Goal: Information Seeking & Learning: Learn about a topic

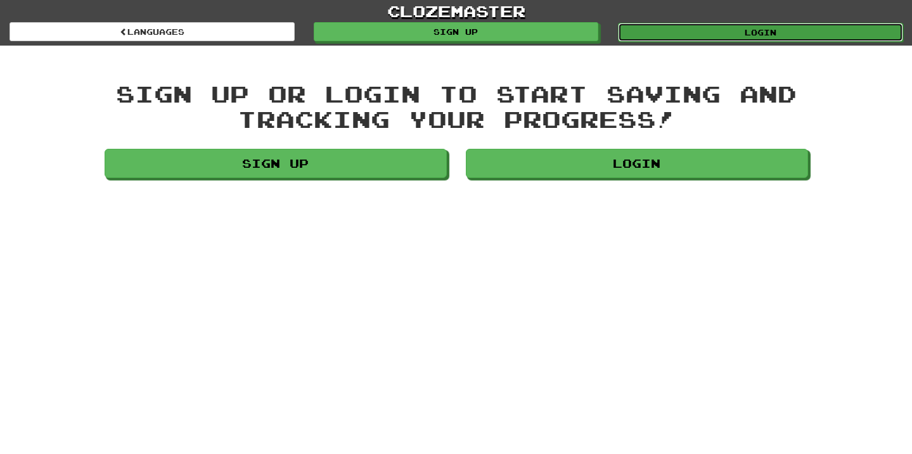
click at [794, 29] on link "Login" at bounding box center [760, 32] width 285 height 19
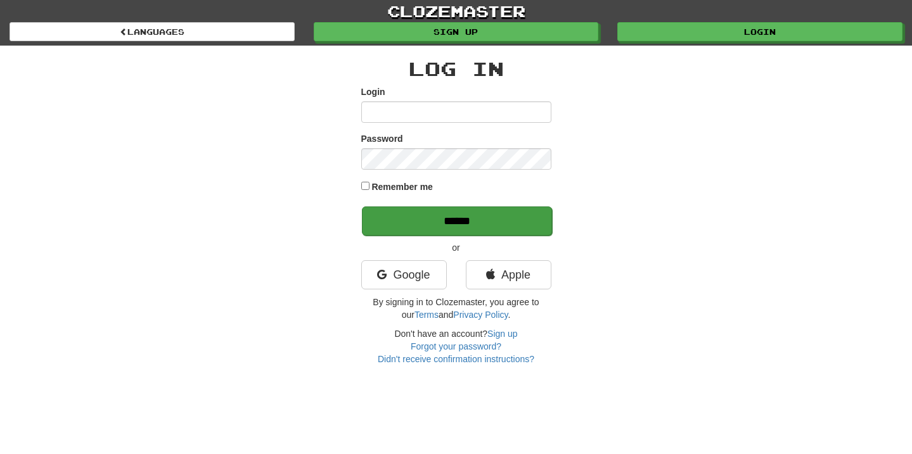
type input "**********"
click at [476, 224] on input "******" at bounding box center [457, 221] width 190 height 29
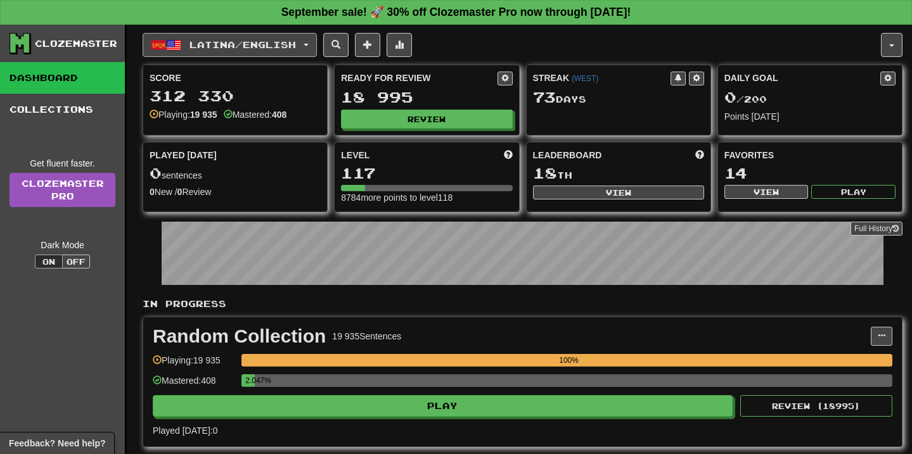
click at [285, 48] on span "Latina / English" at bounding box center [243, 44] width 106 height 11
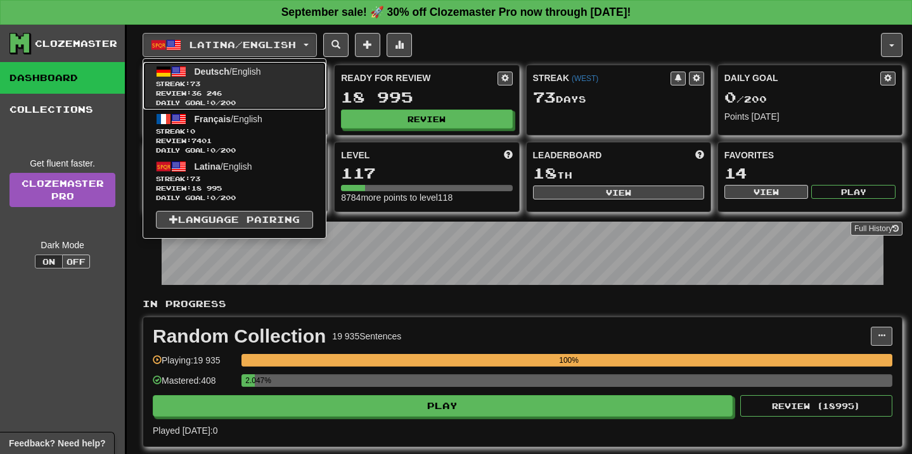
click at [245, 75] on span "Deutsch / English" at bounding box center [228, 72] width 67 height 10
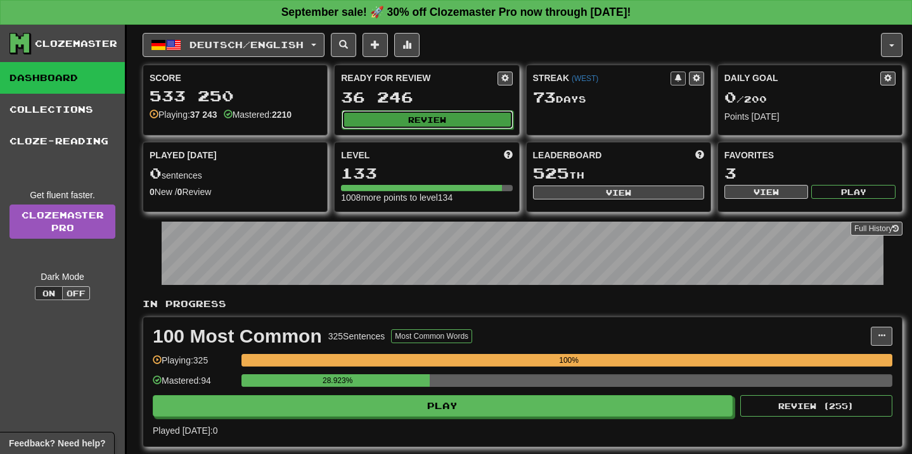
click at [413, 110] on button "Review" at bounding box center [427, 119] width 171 height 19
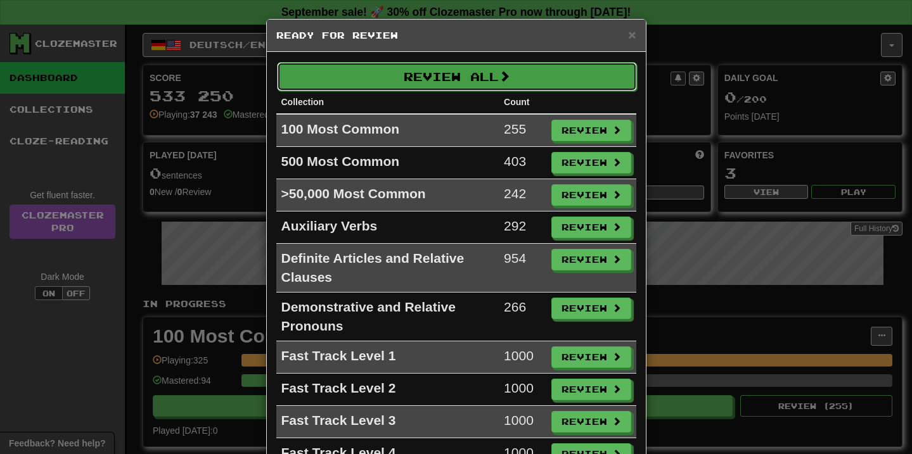
click at [437, 67] on button "Review All" at bounding box center [457, 76] width 360 height 29
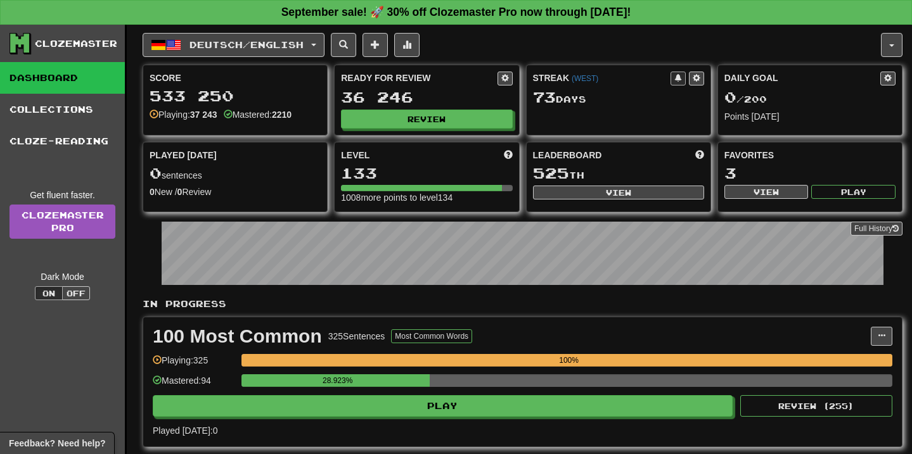
select select "**"
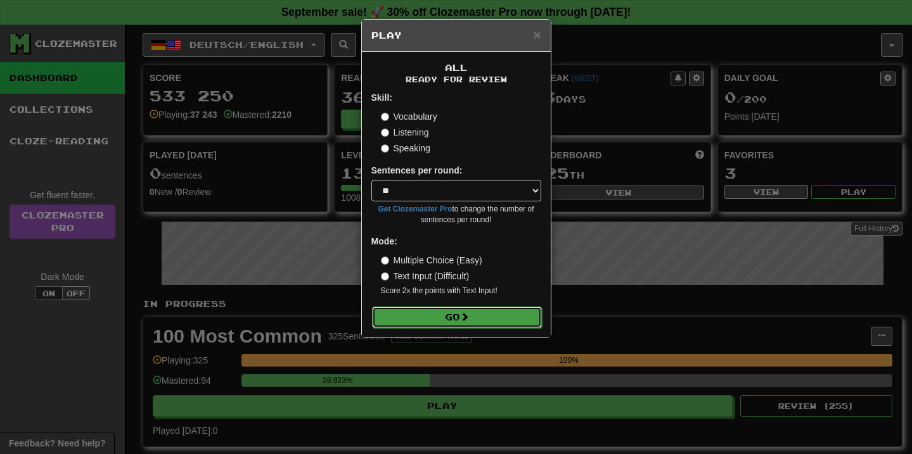
click at [420, 325] on button "Go" at bounding box center [457, 318] width 170 height 22
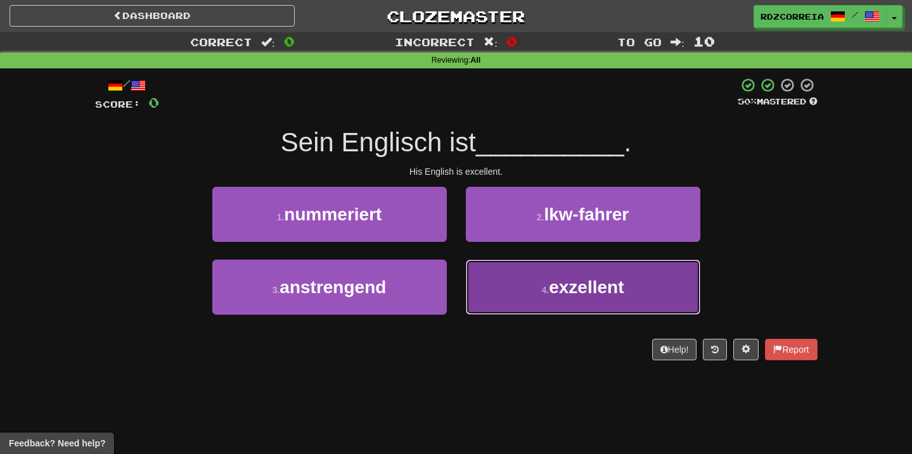
click at [537, 285] on button "4 . exzellent" at bounding box center [583, 287] width 235 height 55
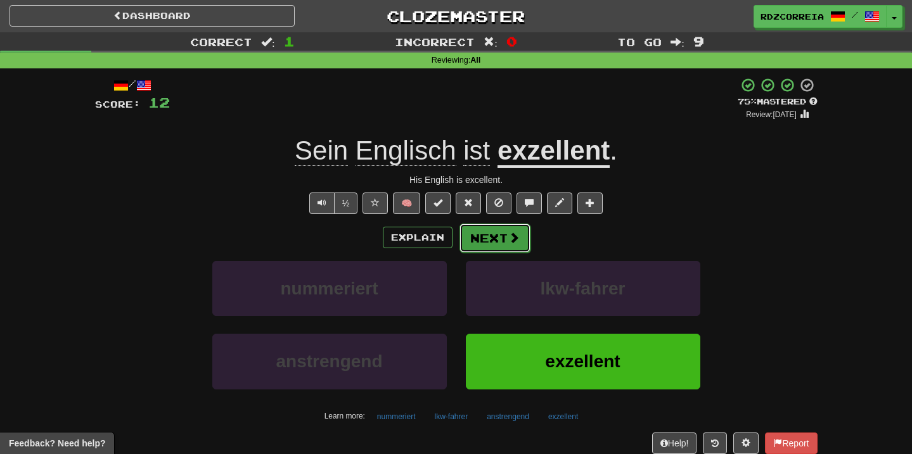
click at [509, 242] on span at bounding box center [513, 237] width 11 height 11
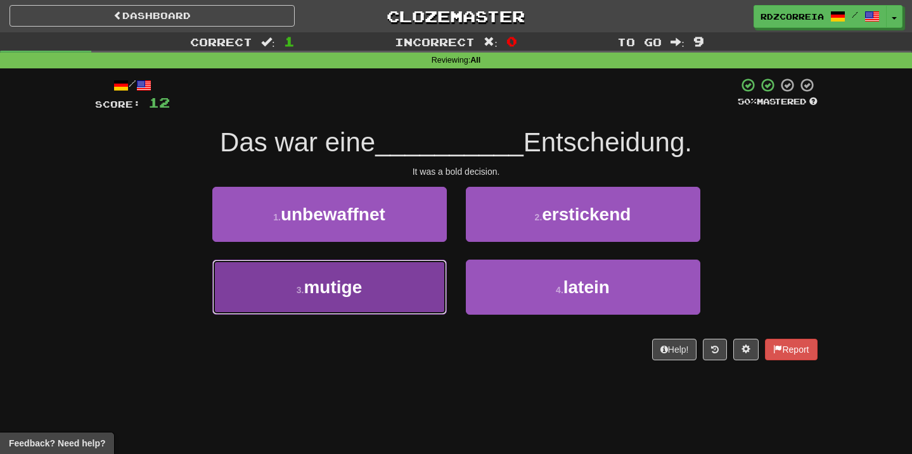
click at [413, 290] on button "3 . mutige" at bounding box center [329, 287] width 235 height 55
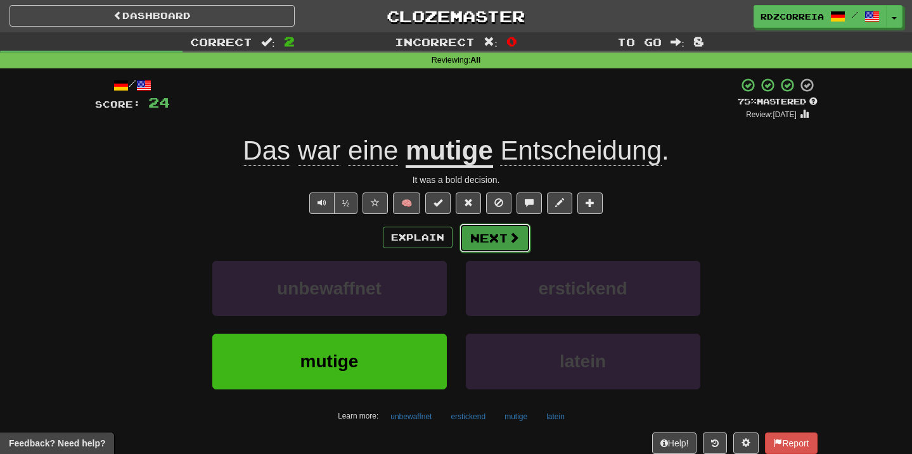
click at [503, 236] on button "Next" at bounding box center [495, 238] width 71 height 29
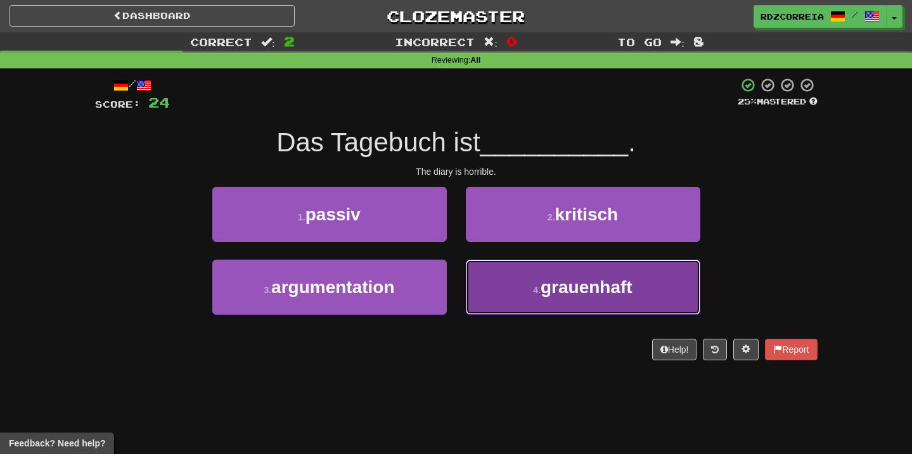
click at [588, 286] on span "grauenhaft" at bounding box center [587, 288] width 92 height 20
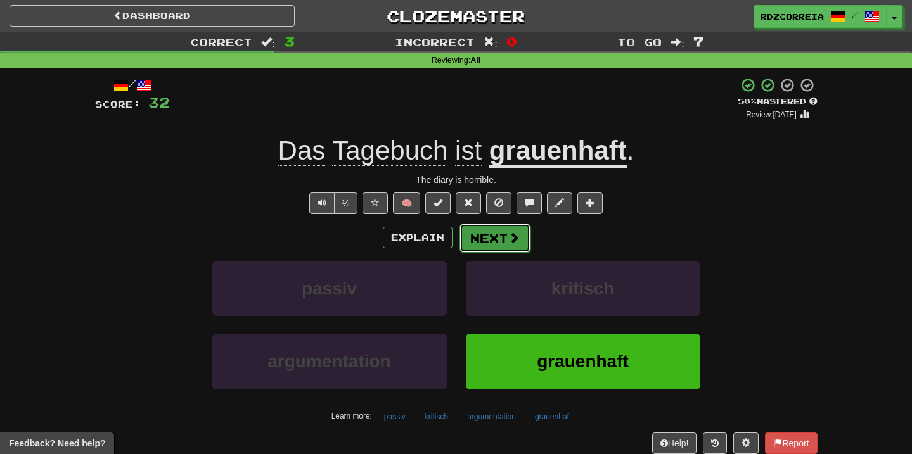
click at [489, 229] on button "Next" at bounding box center [495, 238] width 71 height 29
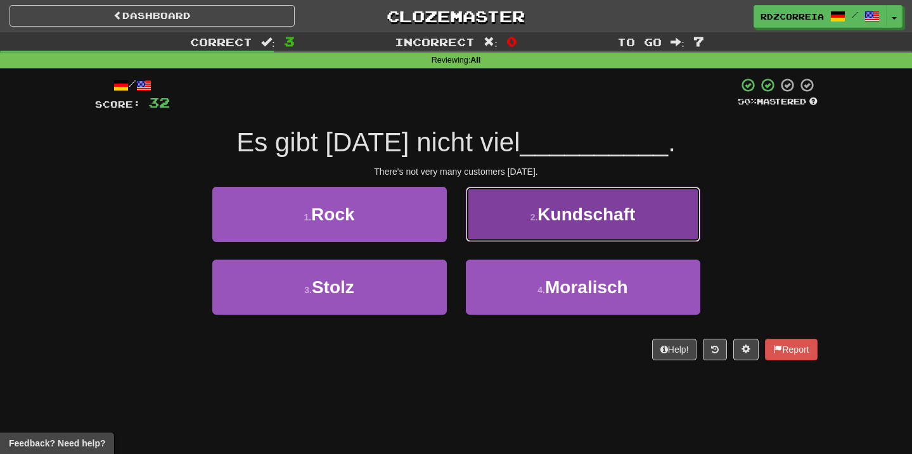
click at [556, 205] on span "Kundschaft" at bounding box center [586, 215] width 98 height 20
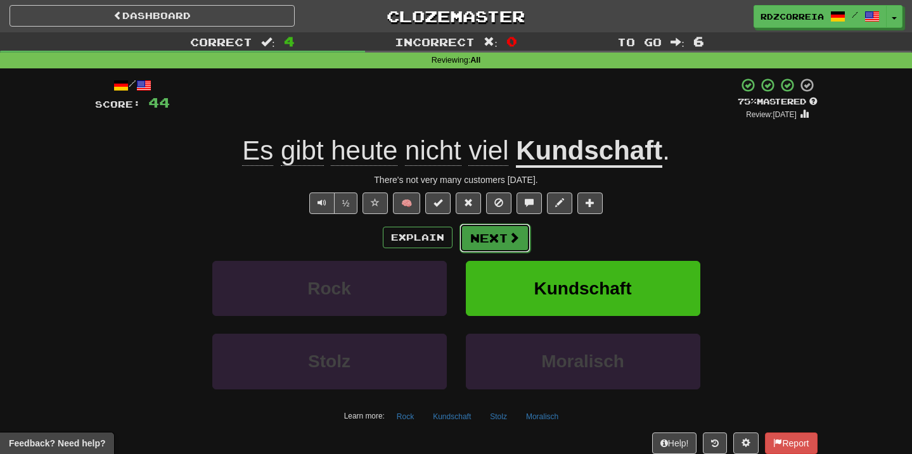
click at [501, 238] on button "Next" at bounding box center [495, 238] width 71 height 29
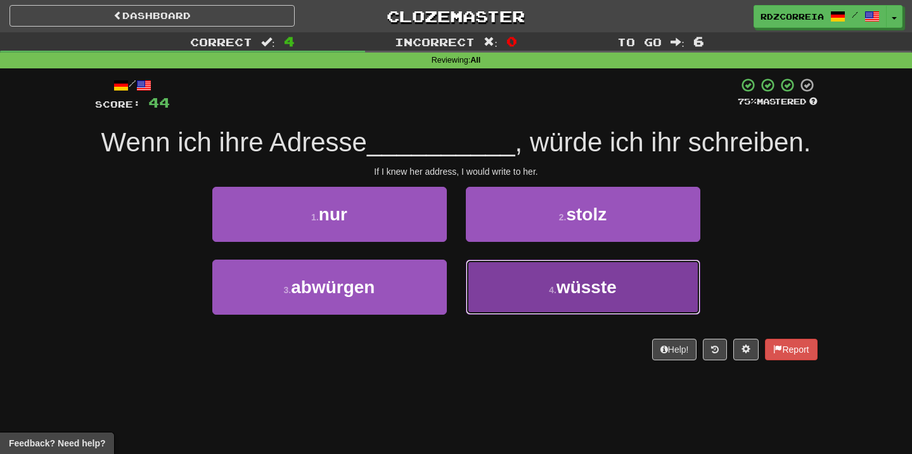
click at [532, 279] on button "4 . wüsste" at bounding box center [583, 287] width 235 height 55
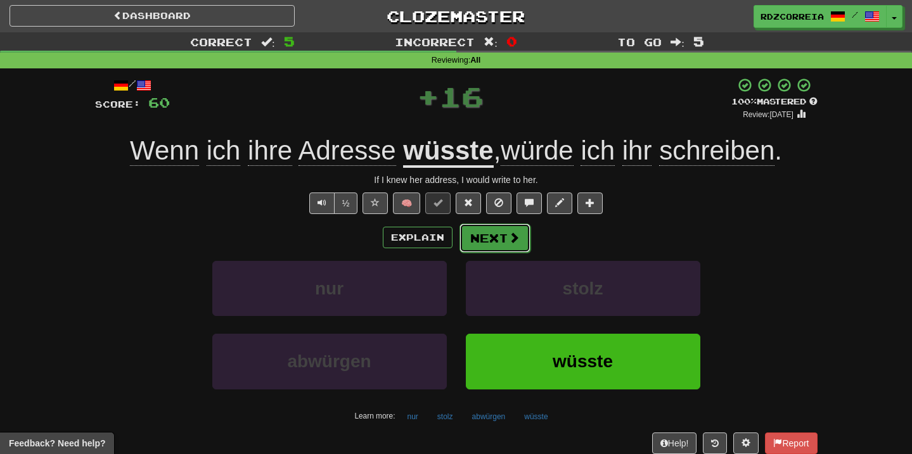
click at [492, 240] on button "Next" at bounding box center [495, 238] width 71 height 29
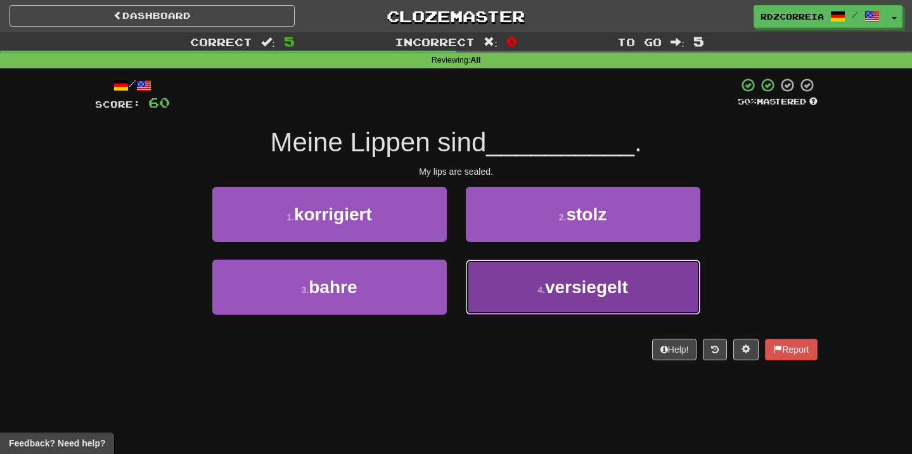
click at [568, 297] on span "versiegelt" at bounding box center [586, 288] width 83 height 20
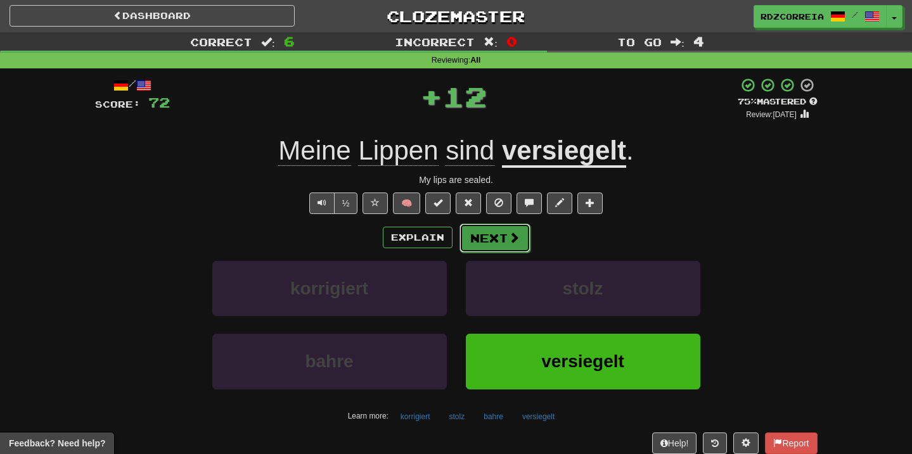
click at [494, 241] on button "Next" at bounding box center [495, 238] width 71 height 29
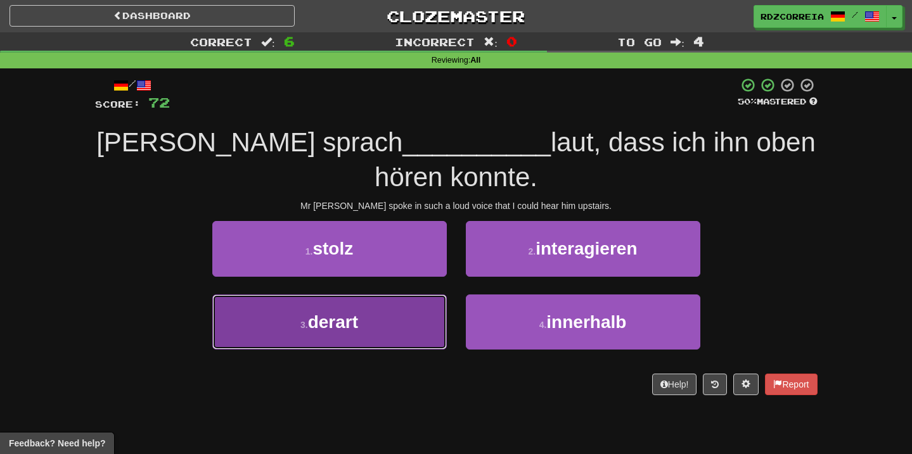
click at [398, 339] on button "3 . derart" at bounding box center [329, 322] width 235 height 55
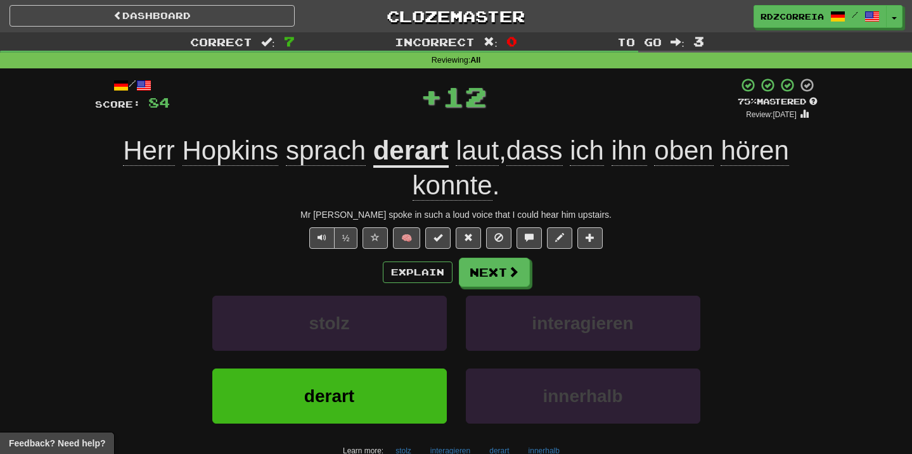
click at [410, 153] on u "derart" at bounding box center [410, 152] width 75 height 32
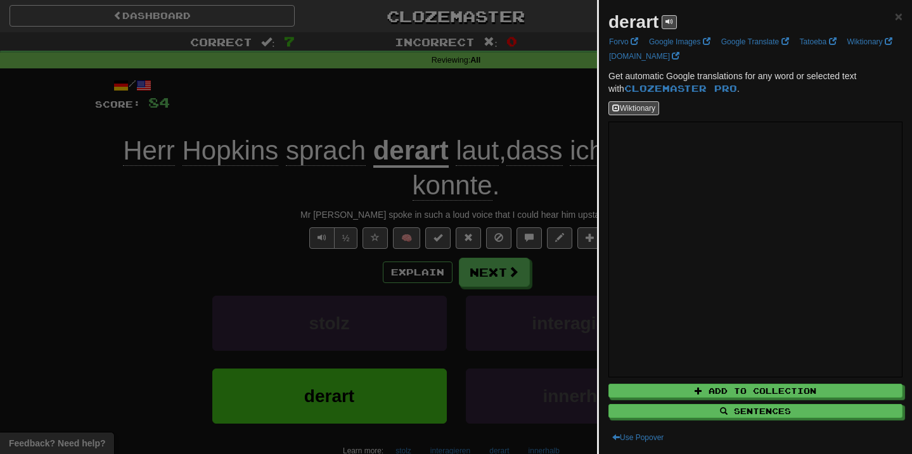
click at [482, 272] on div at bounding box center [456, 227] width 912 height 454
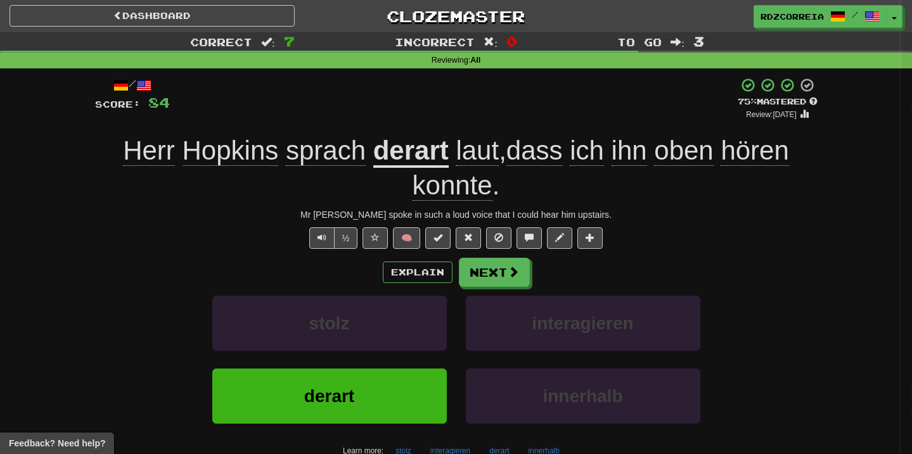
click at [482, 272] on div at bounding box center [456, 227] width 912 height 454
click at [493, 271] on button "Next" at bounding box center [495, 273] width 71 height 29
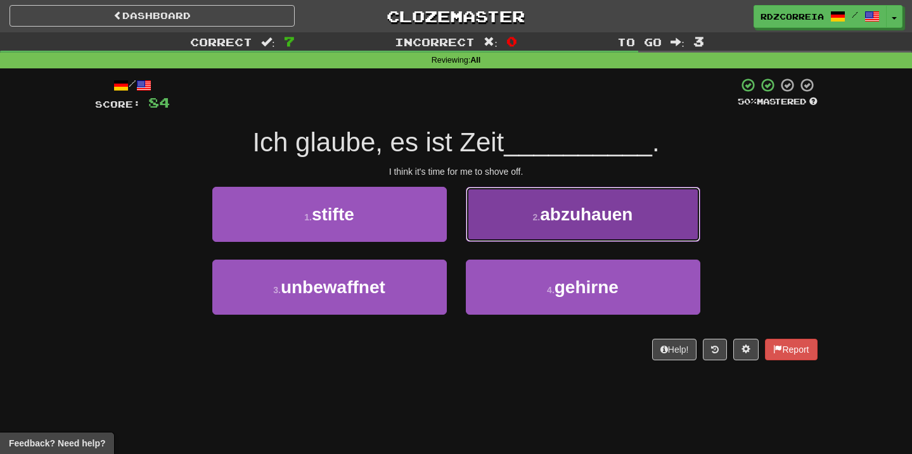
click at [536, 203] on button "2 . abzuhauen" at bounding box center [583, 214] width 235 height 55
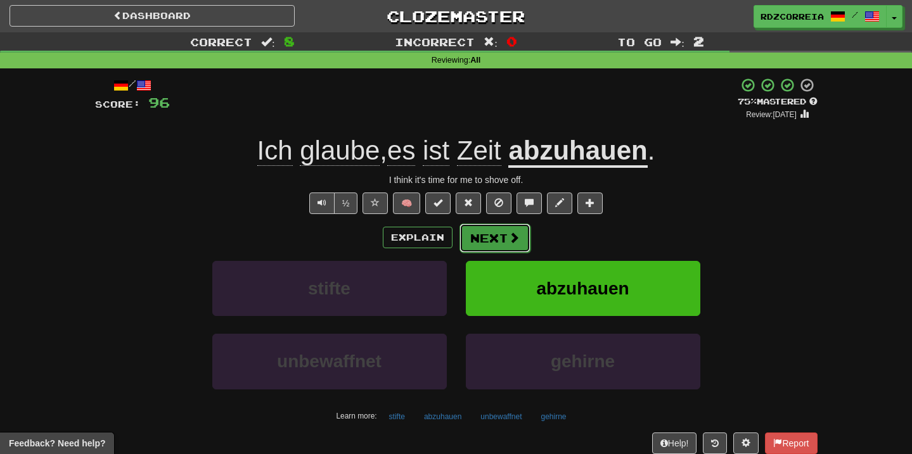
click at [490, 231] on button "Next" at bounding box center [495, 238] width 71 height 29
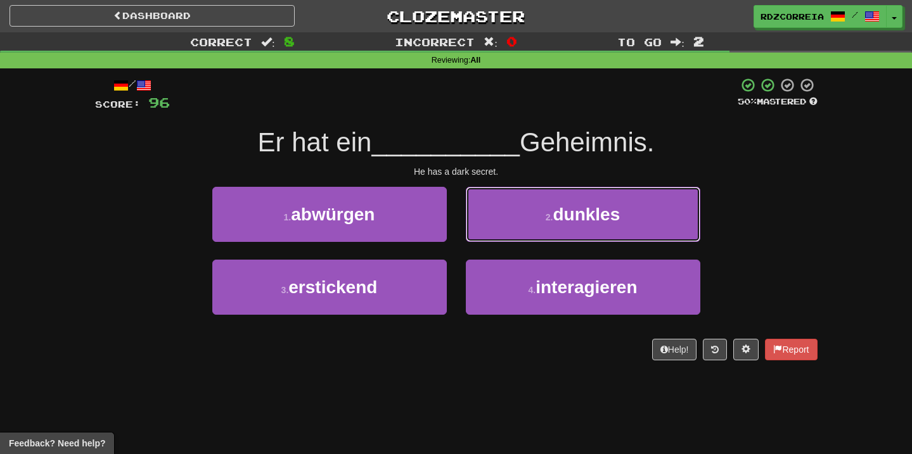
click at [522, 222] on button "2 . dunkles" at bounding box center [583, 214] width 235 height 55
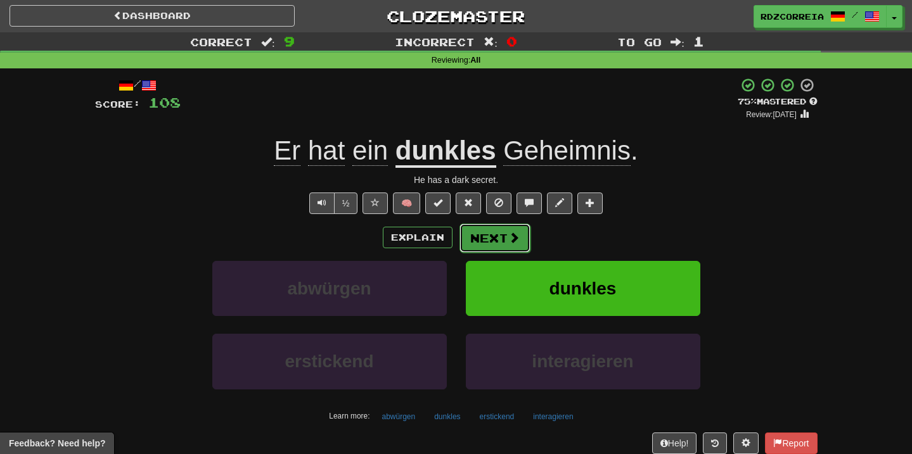
click at [499, 250] on button "Next" at bounding box center [495, 238] width 71 height 29
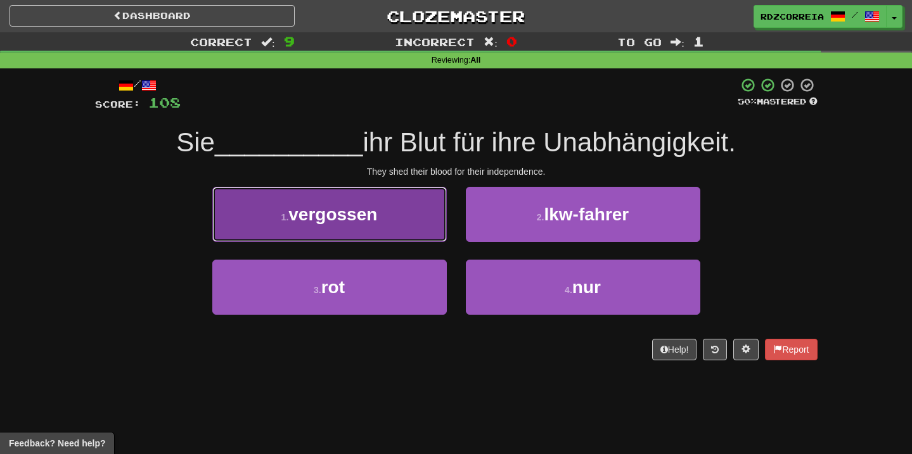
click at [385, 229] on button "1 . vergossen" at bounding box center [329, 214] width 235 height 55
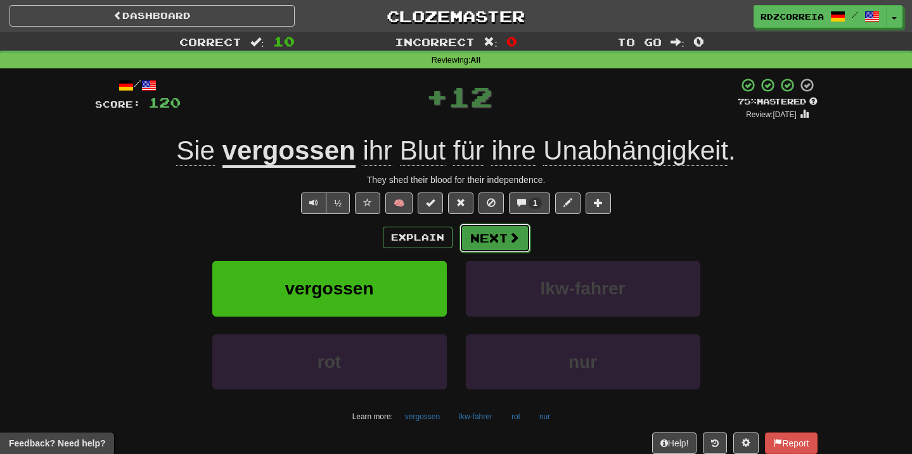
click at [492, 236] on button "Next" at bounding box center [495, 238] width 71 height 29
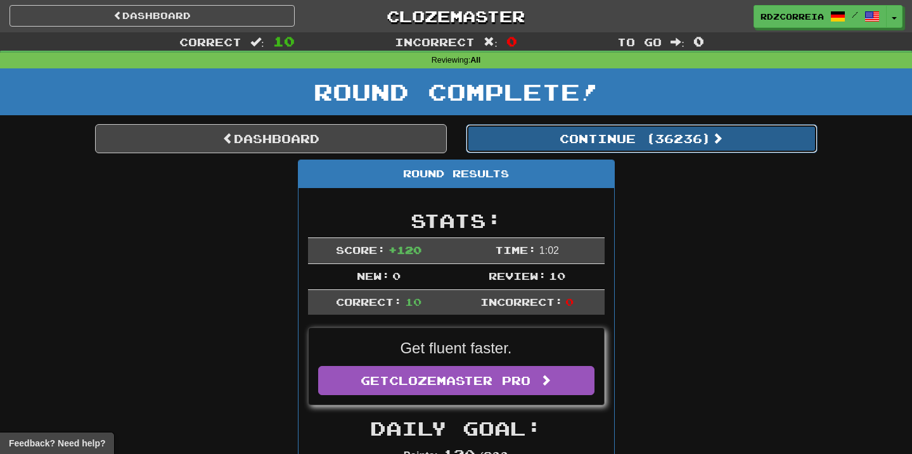
click at [576, 136] on button "Continue ( 36236 )" at bounding box center [642, 138] width 352 height 29
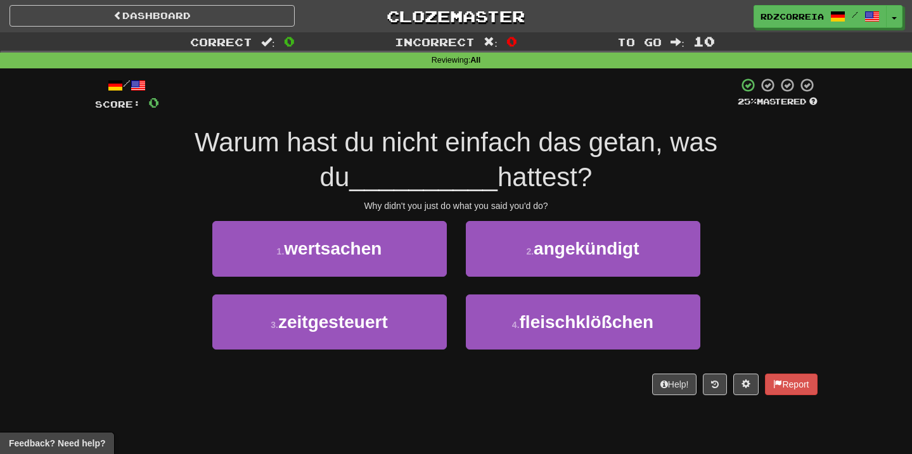
click at [502, 205] on div "Why didn't you just do what you said you'd do?" at bounding box center [456, 206] width 723 height 13
click at [501, 205] on div "Why didn't you just do what you said you'd do?" at bounding box center [456, 206] width 723 height 13
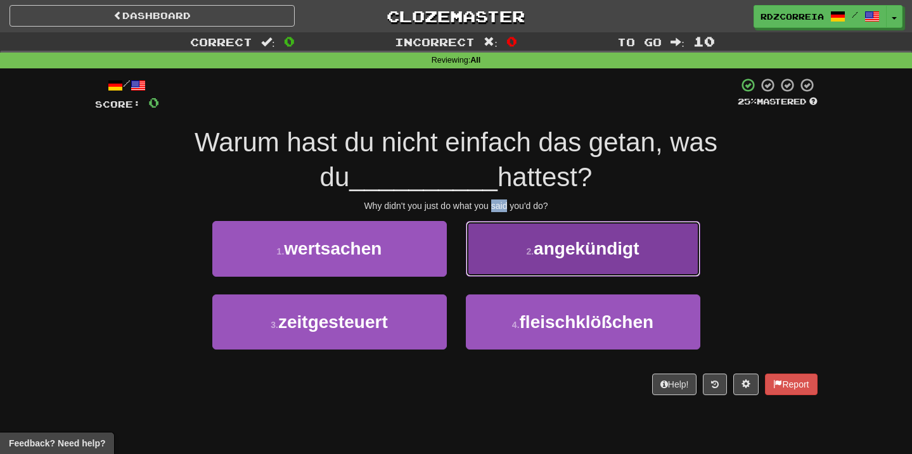
click at [543, 251] on span "angekündigt" at bounding box center [586, 249] width 105 height 20
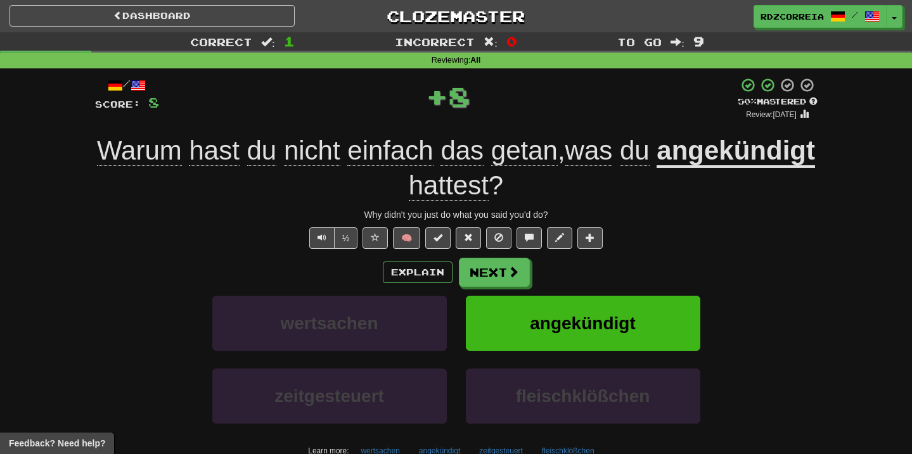
click at [657, 168] on u "angekündigt" at bounding box center [736, 152] width 158 height 32
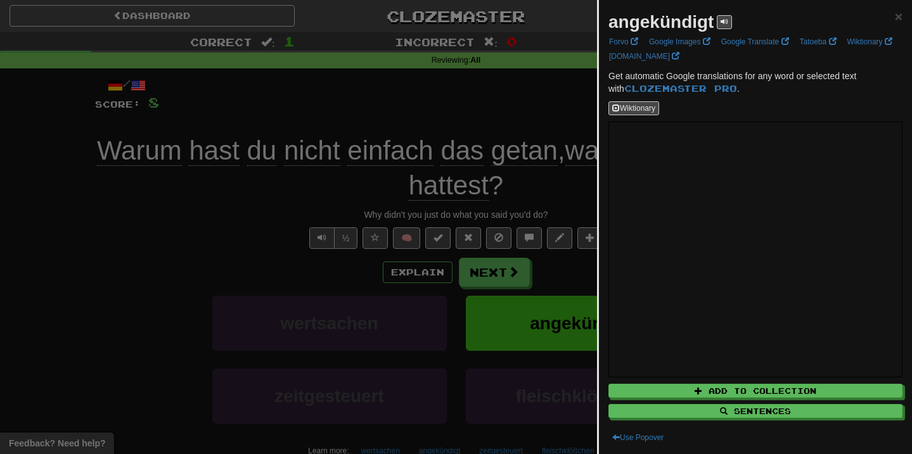
click at [497, 269] on div at bounding box center [456, 227] width 912 height 454
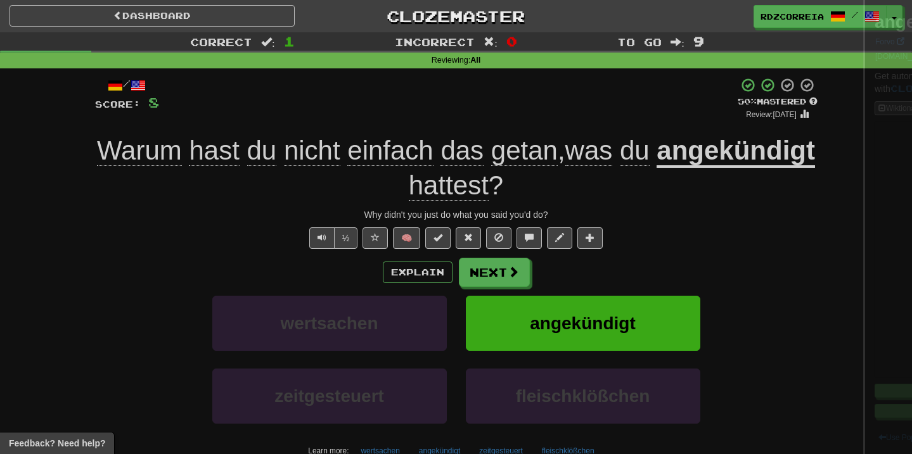
click at [496, 269] on div at bounding box center [456, 227] width 912 height 454
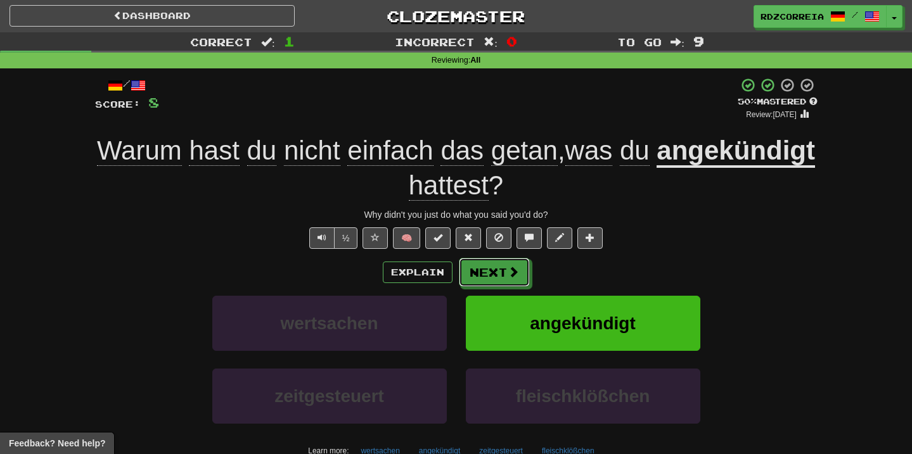
click at [496, 269] on button "Next" at bounding box center [494, 272] width 71 height 29
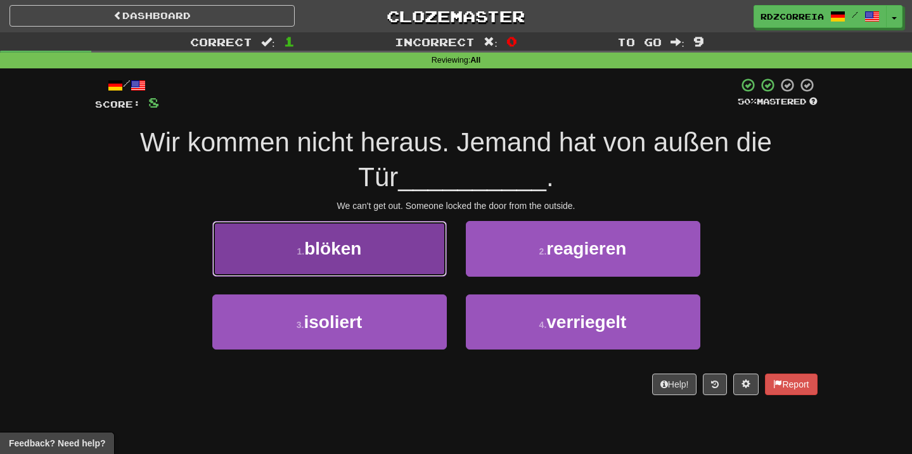
click at [394, 249] on button "1 . blöken" at bounding box center [329, 248] width 235 height 55
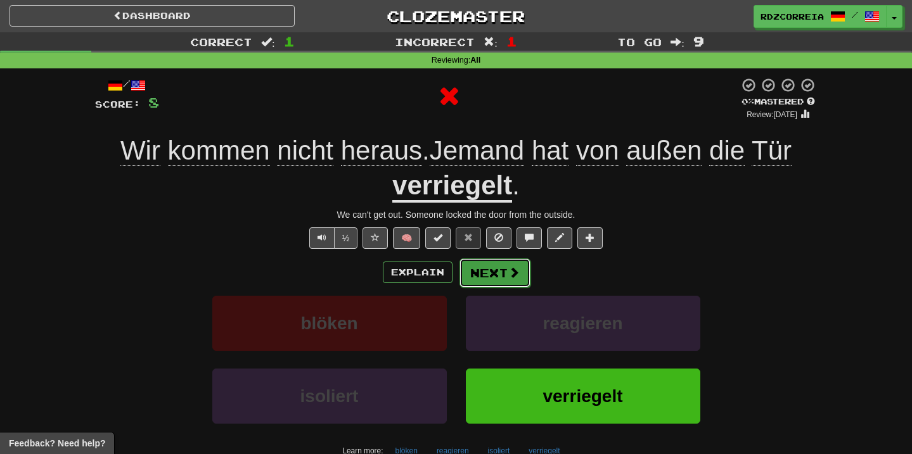
click at [490, 270] on button "Next" at bounding box center [495, 273] width 71 height 29
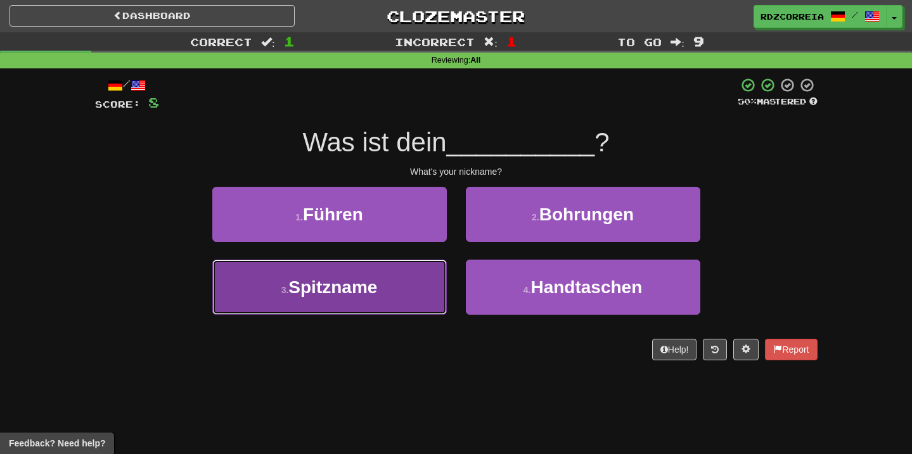
click at [375, 267] on button "3 . Spitzname" at bounding box center [329, 287] width 235 height 55
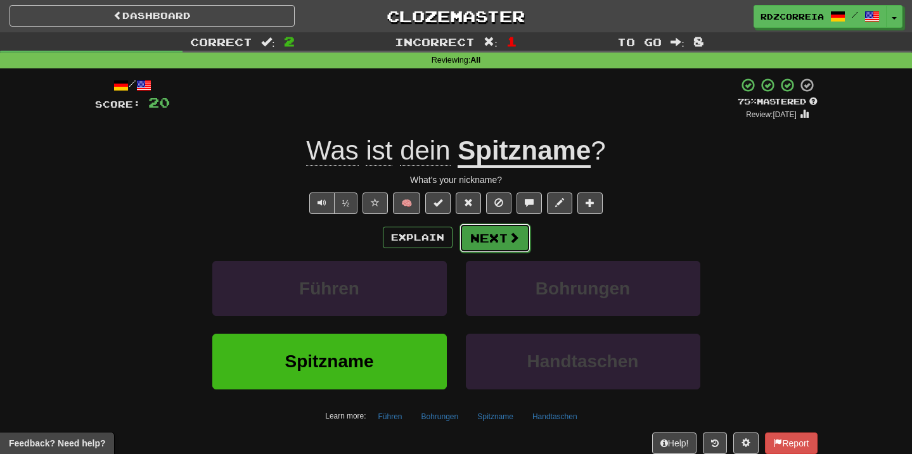
click at [487, 236] on button "Next" at bounding box center [495, 238] width 71 height 29
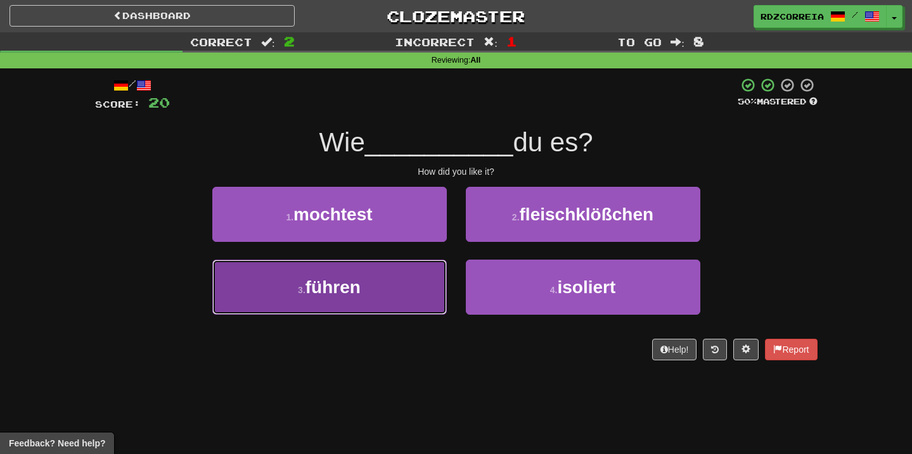
click at [413, 285] on button "3 . führen" at bounding box center [329, 287] width 235 height 55
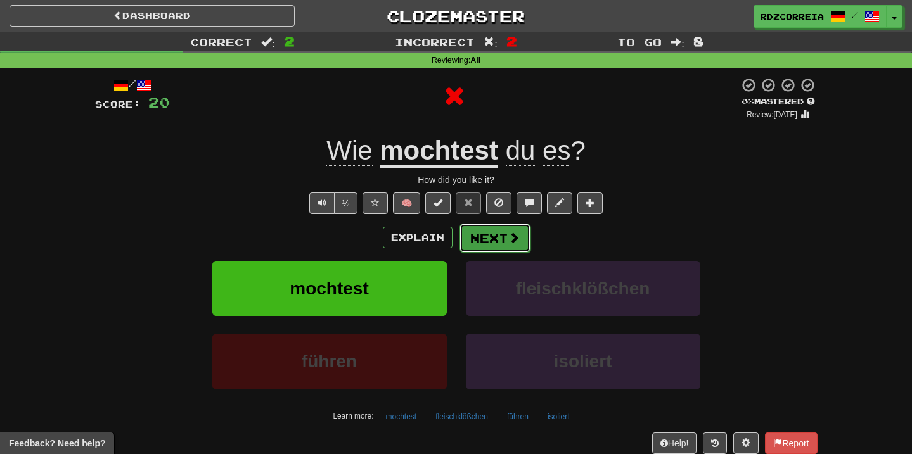
click at [496, 243] on button "Next" at bounding box center [495, 238] width 71 height 29
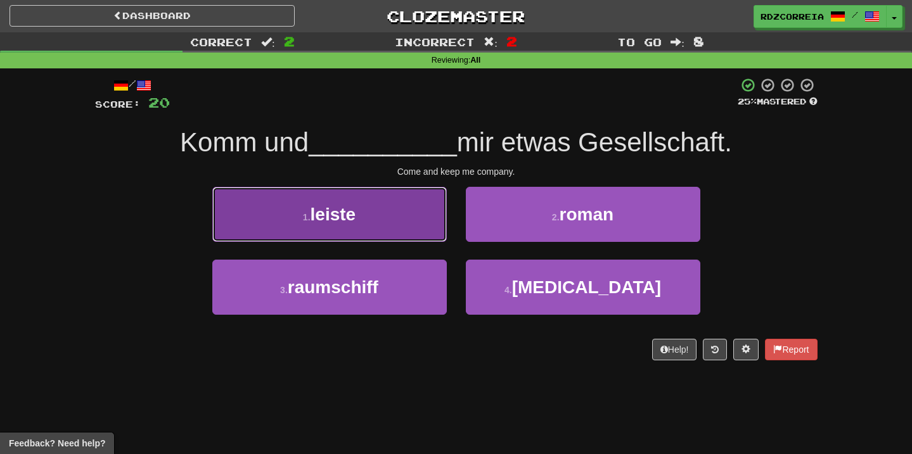
click at [374, 203] on button "1 . leiste" at bounding box center [329, 214] width 235 height 55
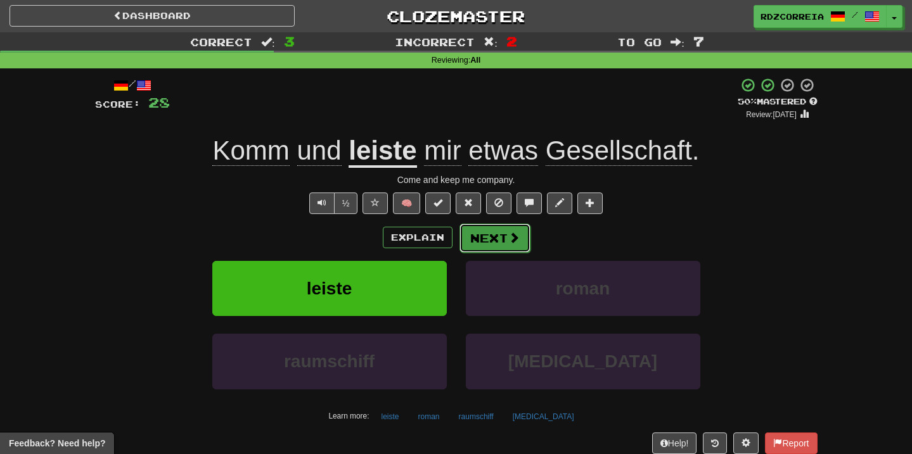
click at [493, 235] on button "Next" at bounding box center [495, 238] width 71 height 29
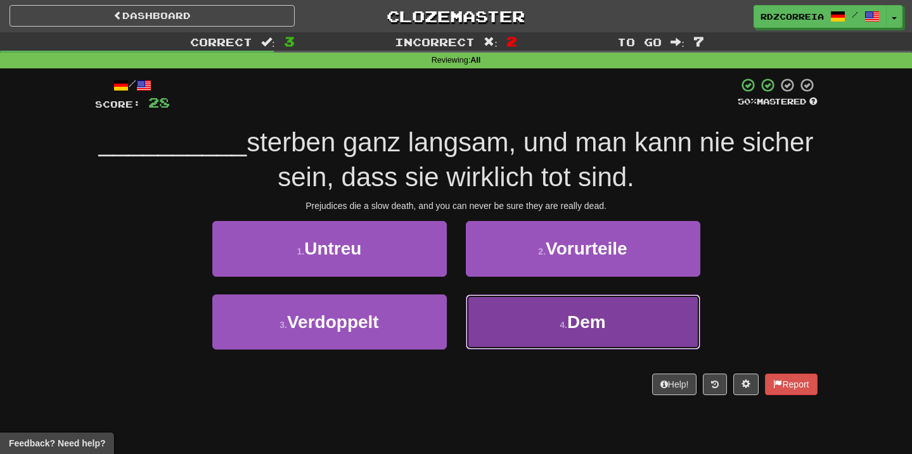
click at [560, 333] on button "4 . Dem" at bounding box center [583, 322] width 235 height 55
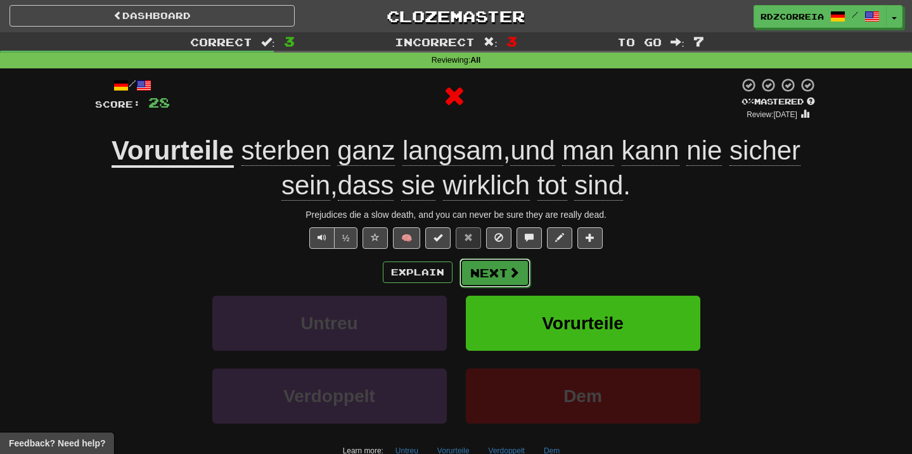
click at [492, 281] on button "Next" at bounding box center [495, 273] width 71 height 29
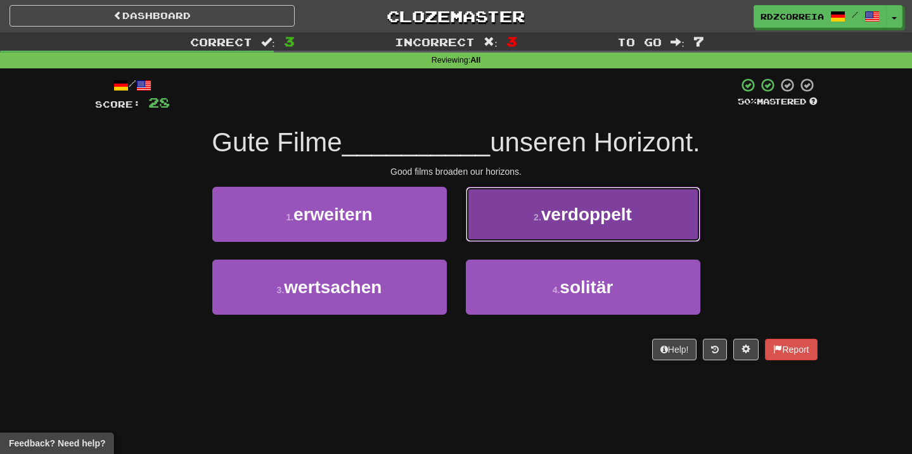
click at [575, 209] on span "verdoppelt" at bounding box center [586, 215] width 91 height 20
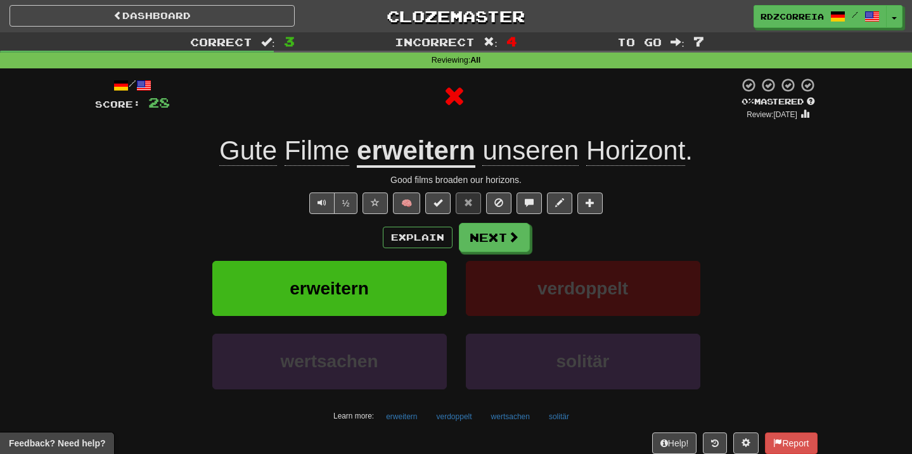
click at [477, 219] on div "/ Score: 28 0 % Mastered Review: 2025-09-16 Gute Filme erweitern unseren Horizo…" at bounding box center [456, 275] width 723 height 397
click at [477, 228] on button "Next" at bounding box center [495, 238] width 71 height 29
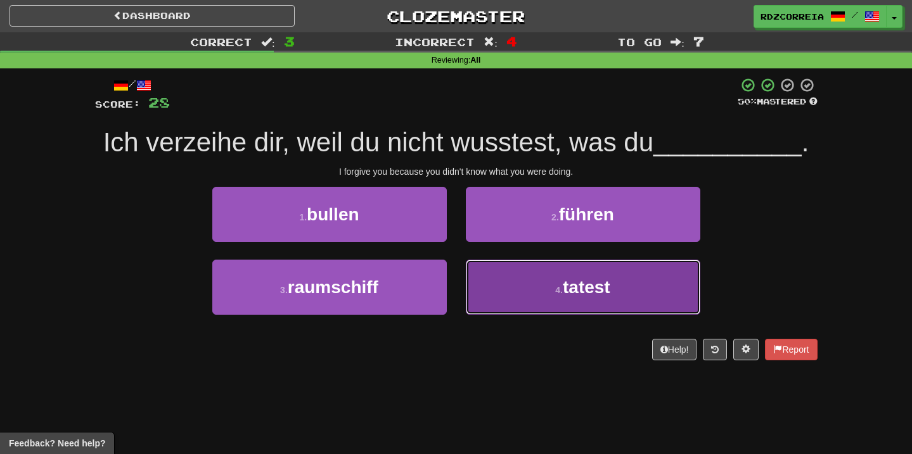
click at [541, 293] on button "4 . tatest" at bounding box center [583, 287] width 235 height 55
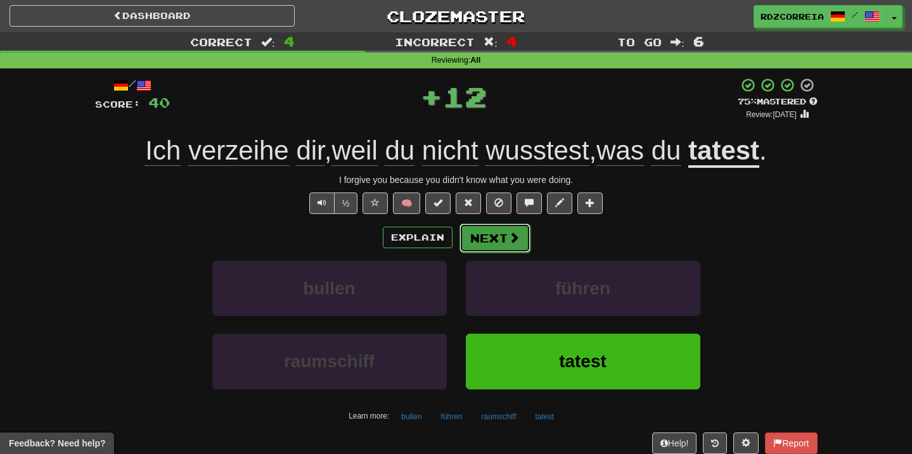
click at [479, 248] on button "Next" at bounding box center [495, 238] width 71 height 29
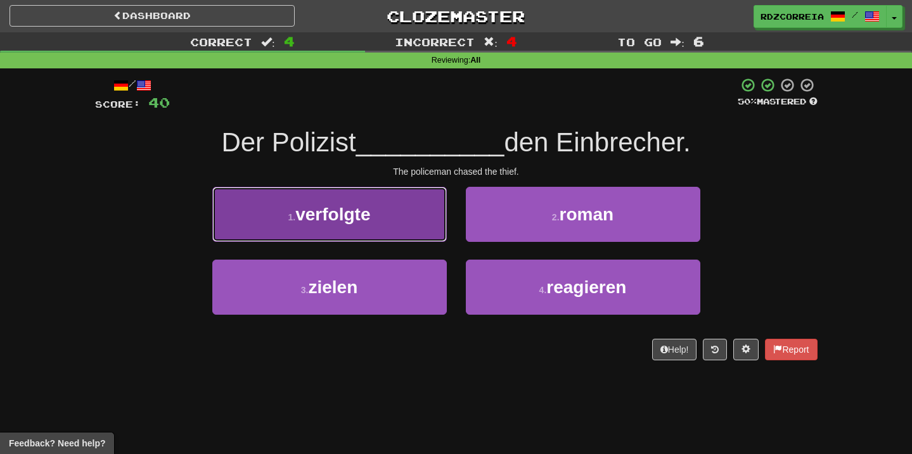
click at [376, 219] on button "1 . verfolgte" at bounding box center [329, 214] width 235 height 55
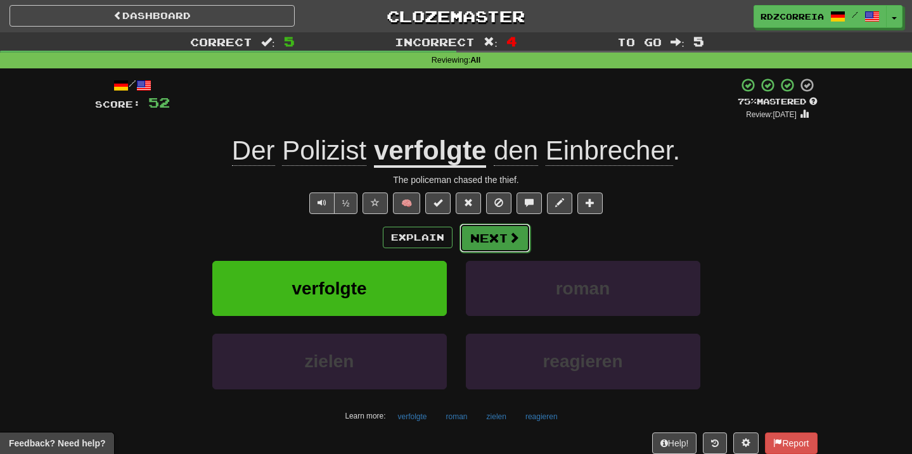
click at [520, 231] on button "Next" at bounding box center [495, 238] width 71 height 29
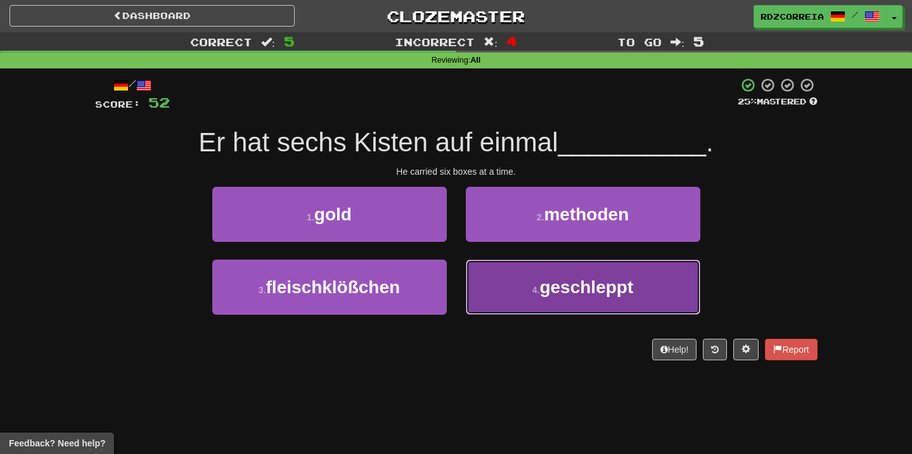
click at [529, 290] on button "4 . geschleppt" at bounding box center [583, 287] width 235 height 55
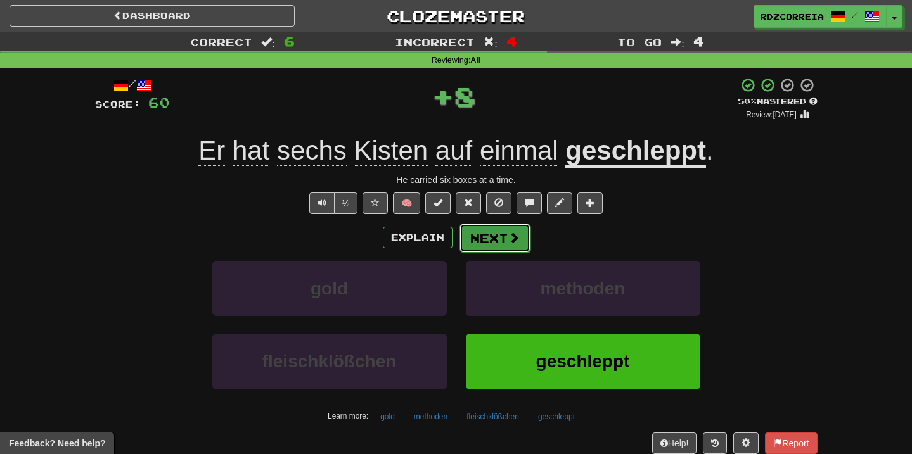
click at [495, 233] on button "Next" at bounding box center [495, 238] width 71 height 29
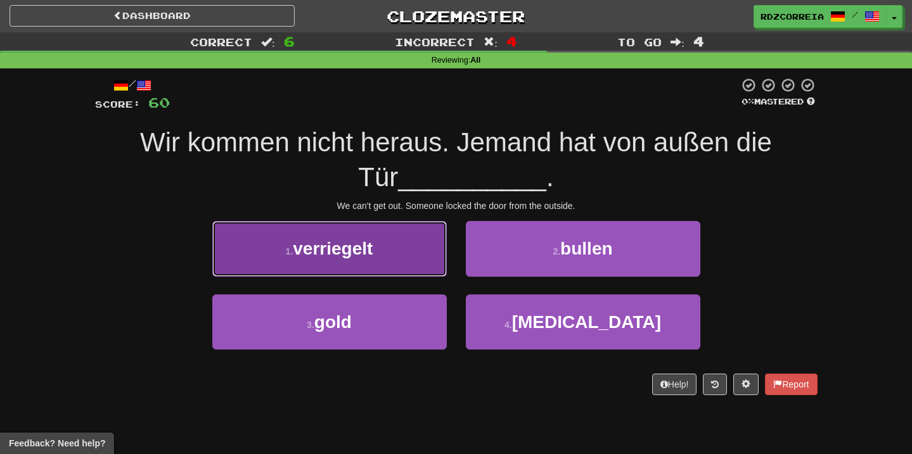
click at [368, 259] on button "1 . verriegelt" at bounding box center [329, 248] width 235 height 55
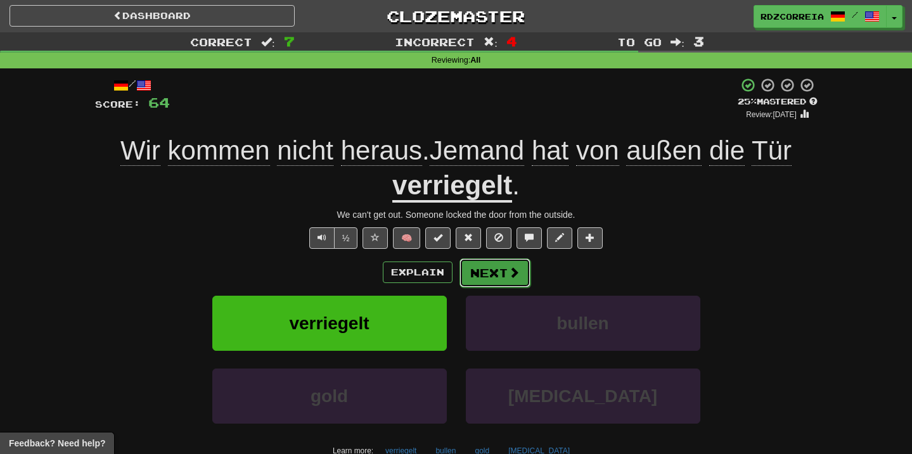
click at [489, 269] on button "Next" at bounding box center [495, 273] width 71 height 29
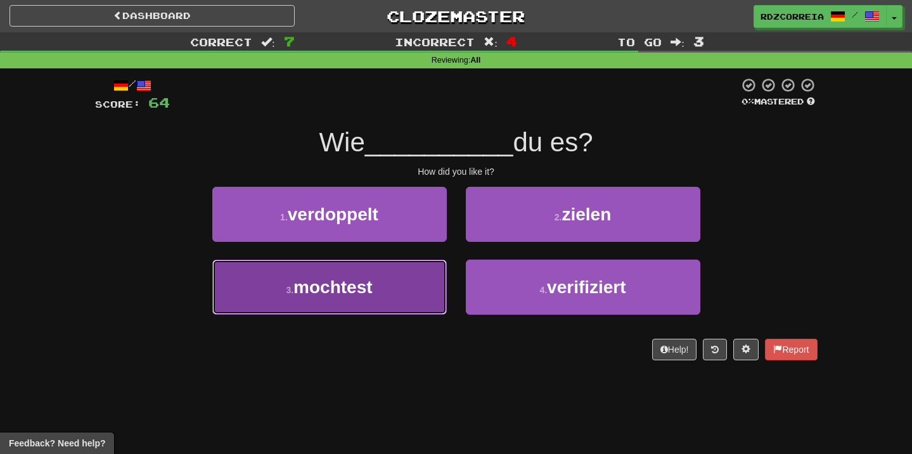
click at [411, 274] on button "3 . mochtest" at bounding box center [329, 287] width 235 height 55
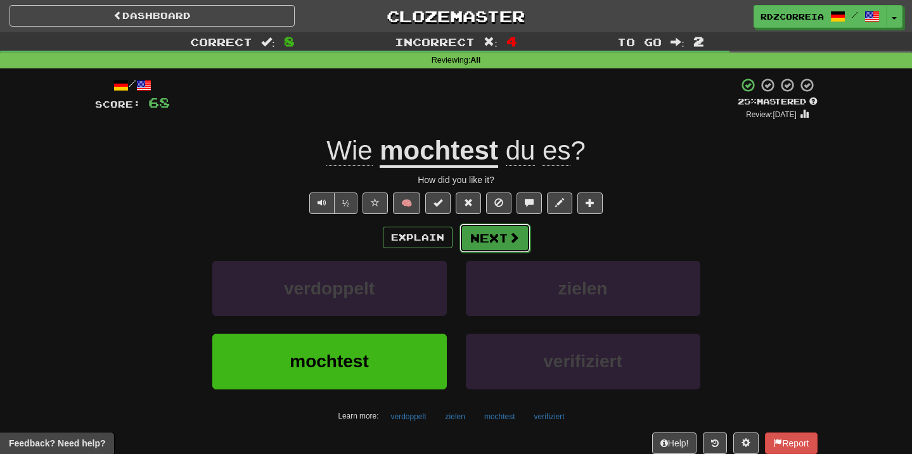
click at [510, 234] on span at bounding box center [513, 237] width 11 height 11
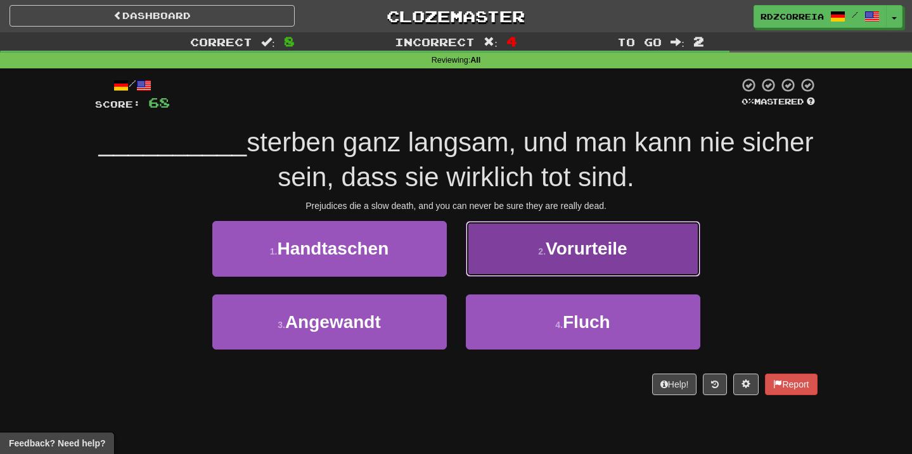
click at [594, 235] on button "2 . Vorurteile" at bounding box center [583, 248] width 235 height 55
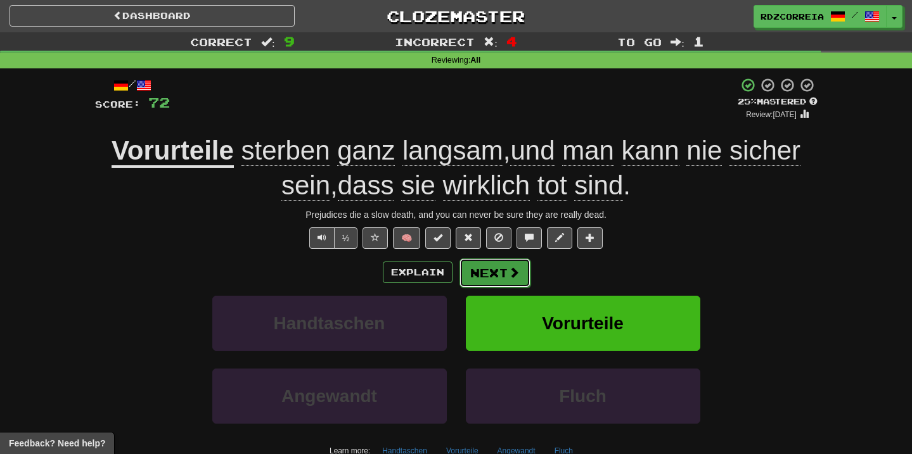
click at [487, 281] on button "Next" at bounding box center [495, 273] width 71 height 29
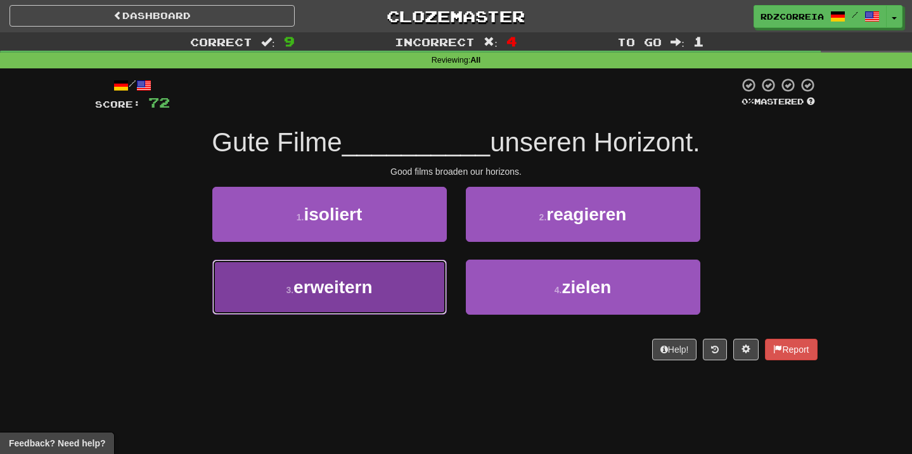
click at [410, 276] on button "3 . erweitern" at bounding box center [329, 287] width 235 height 55
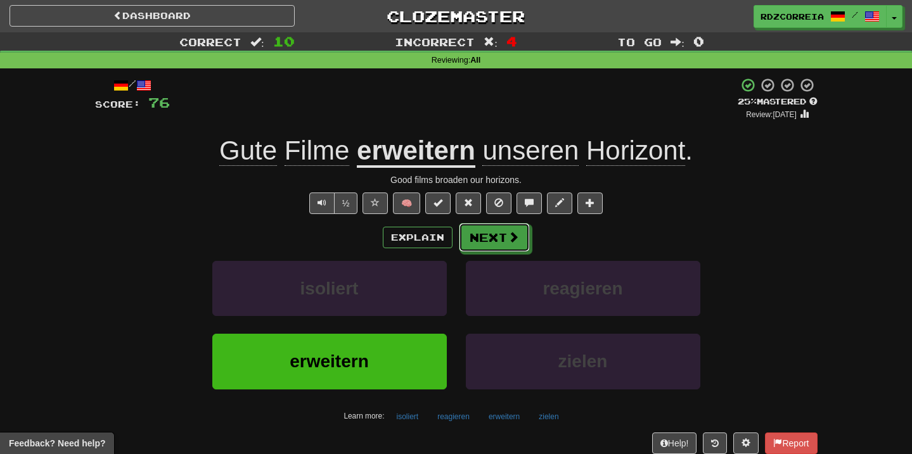
click at [505, 238] on button "Next" at bounding box center [494, 237] width 71 height 29
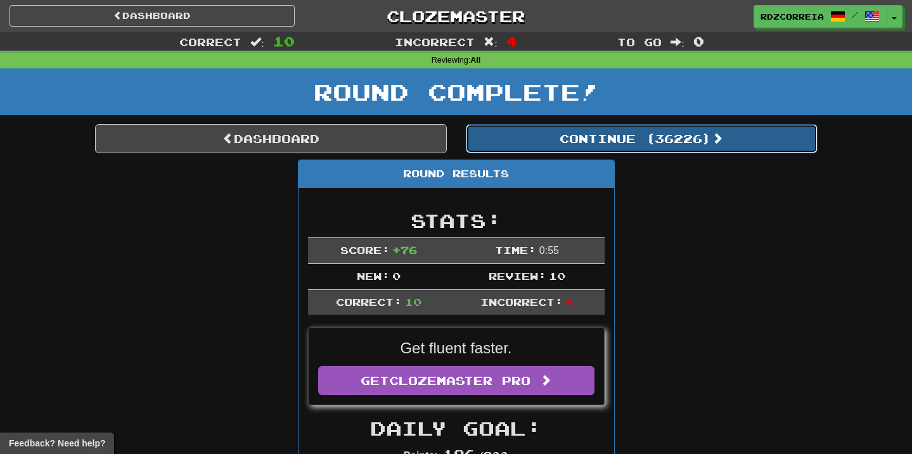
click at [665, 134] on button "Continue ( 36226 )" at bounding box center [642, 138] width 352 height 29
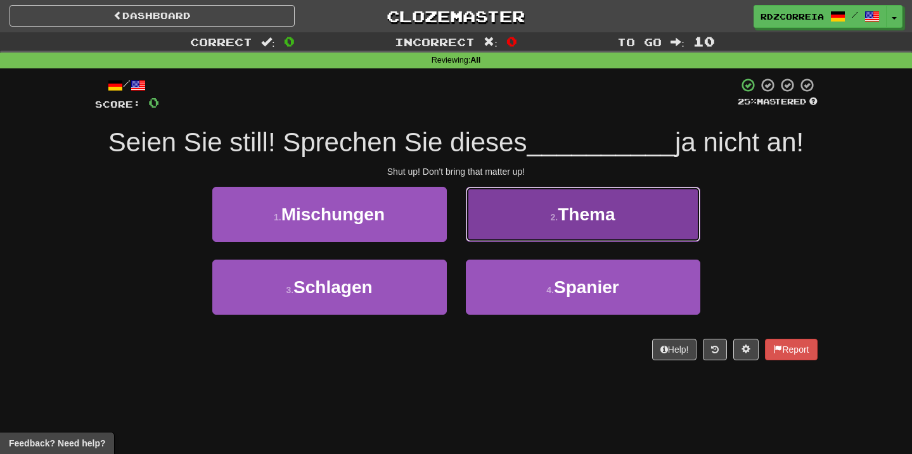
click at [520, 205] on button "2 . Thema" at bounding box center [583, 214] width 235 height 55
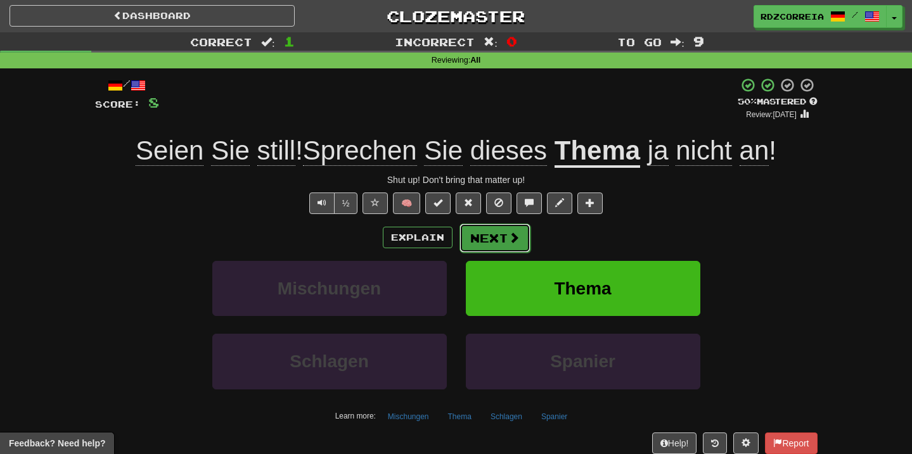
click at [491, 234] on button "Next" at bounding box center [495, 238] width 71 height 29
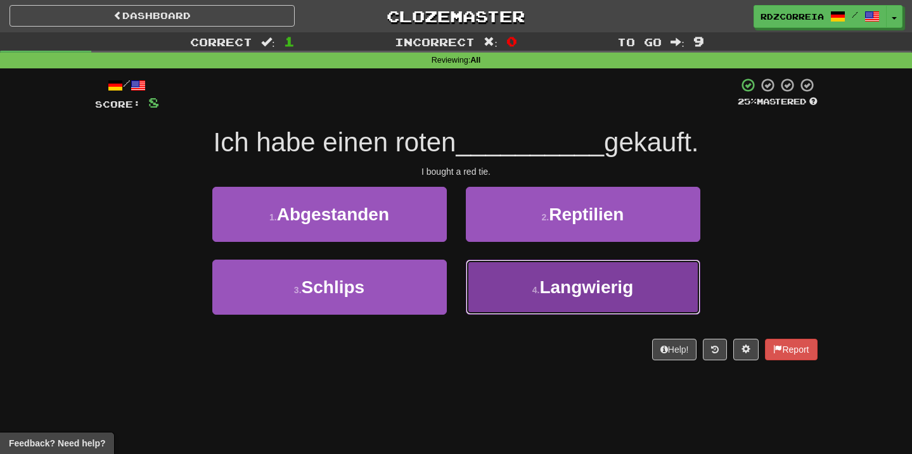
click at [501, 269] on button "4 . Langwierig" at bounding box center [583, 287] width 235 height 55
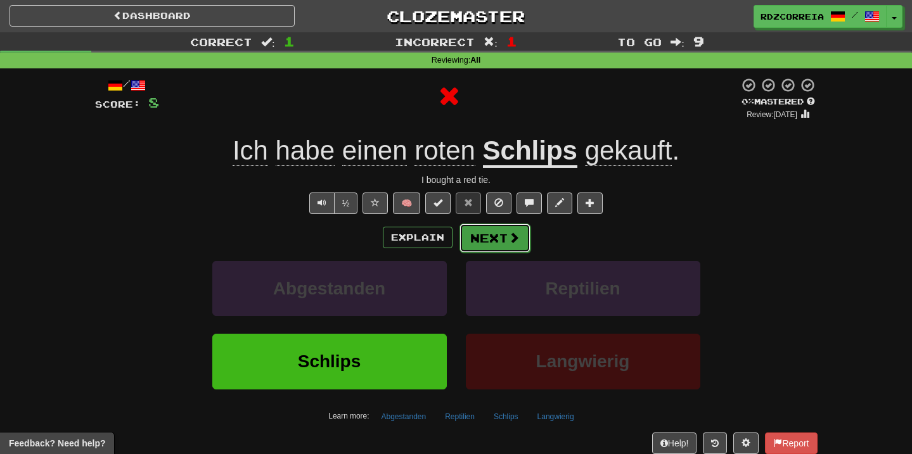
click at [492, 234] on button "Next" at bounding box center [495, 238] width 71 height 29
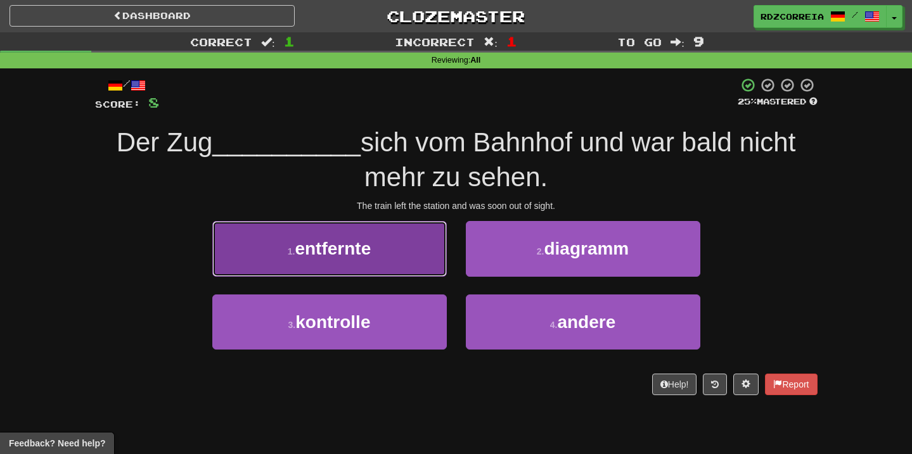
click at [415, 259] on button "1 . entfernte" at bounding box center [329, 248] width 235 height 55
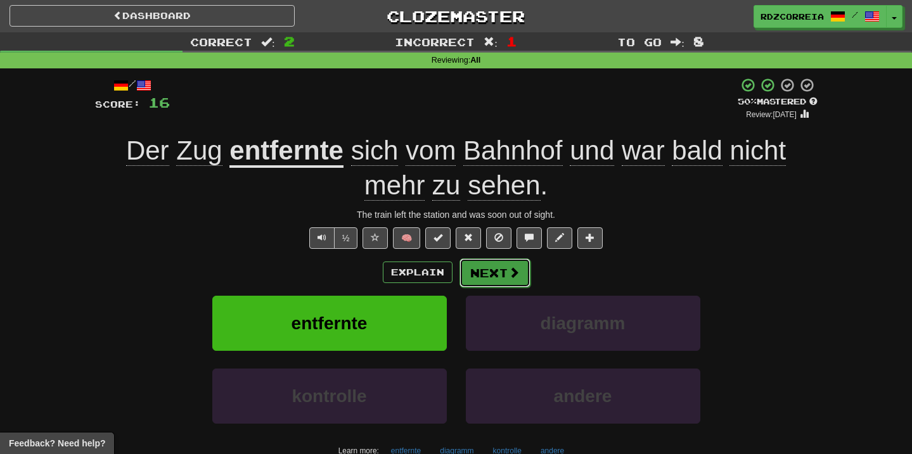
click at [494, 281] on button "Next" at bounding box center [495, 273] width 71 height 29
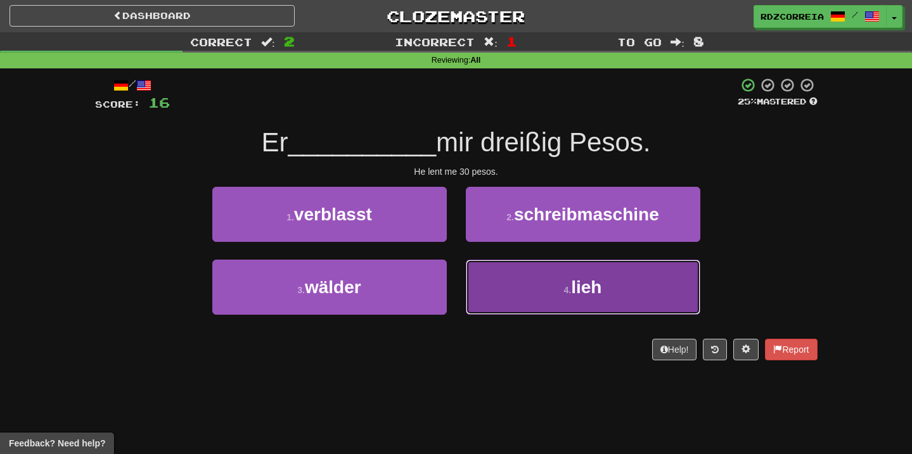
click at [565, 296] on button "4 . lieh" at bounding box center [583, 287] width 235 height 55
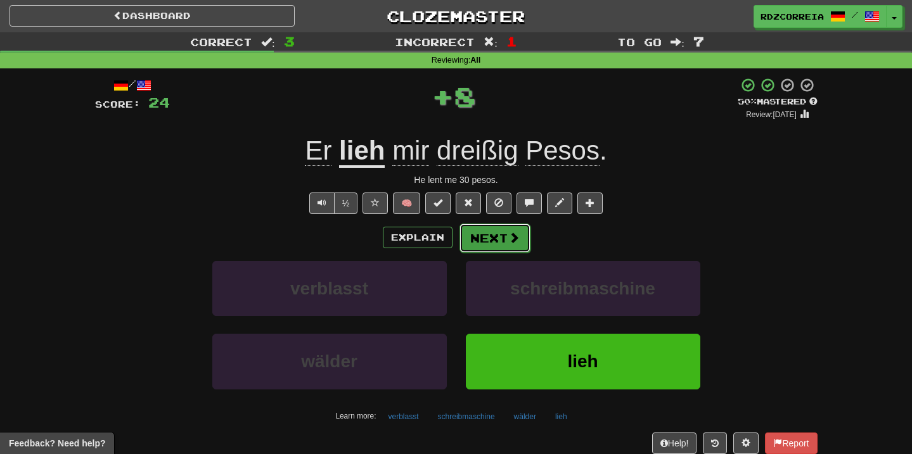
click at [502, 240] on button "Next" at bounding box center [495, 238] width 71 height 29
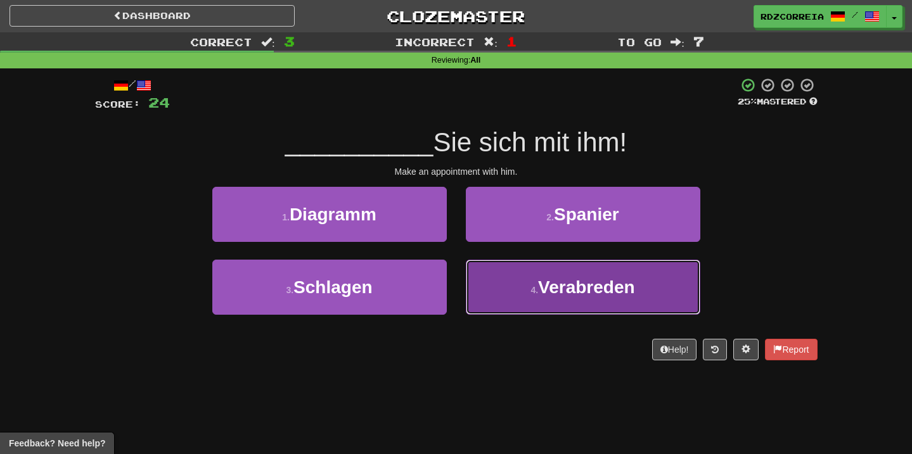
click at [512, 280] on button "4 . Verabreden" at bounding box center [583, 287] width 235 height 55
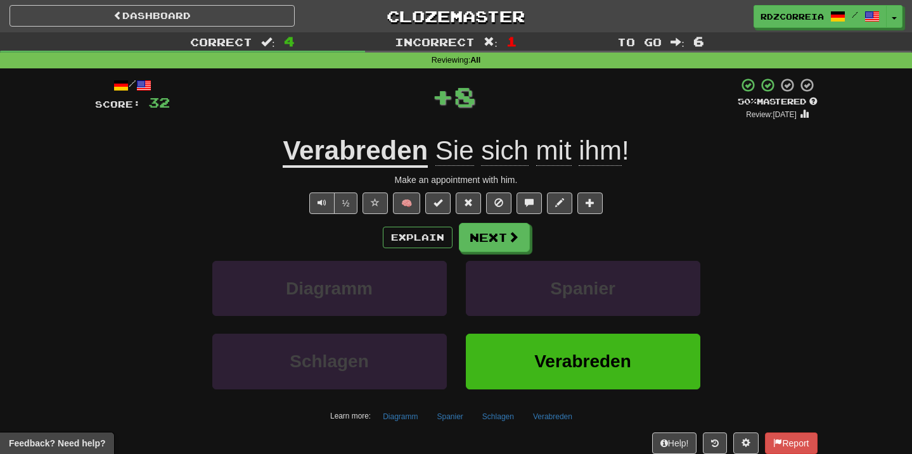
click at [495, 256] on div "Explain Next Diagramm Spanier Schlagen Verabreden Learn more: Diagramm Spanier …" at bounding box center [456, 324] width 723 height 203
click at [493, 241] on button "Next" at bounding box center [495, 238] width 71 height 29
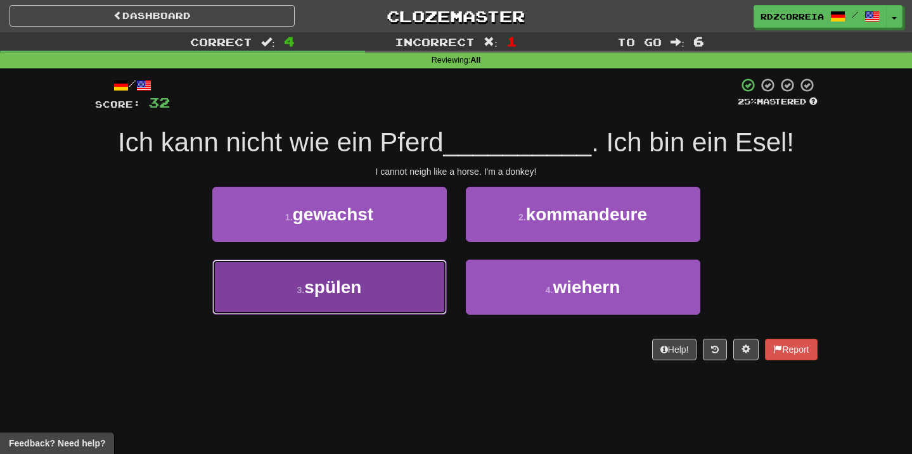
click at [392, 289] on button "3 . spülen" at bounding box center [329, 287] width 235 height 55
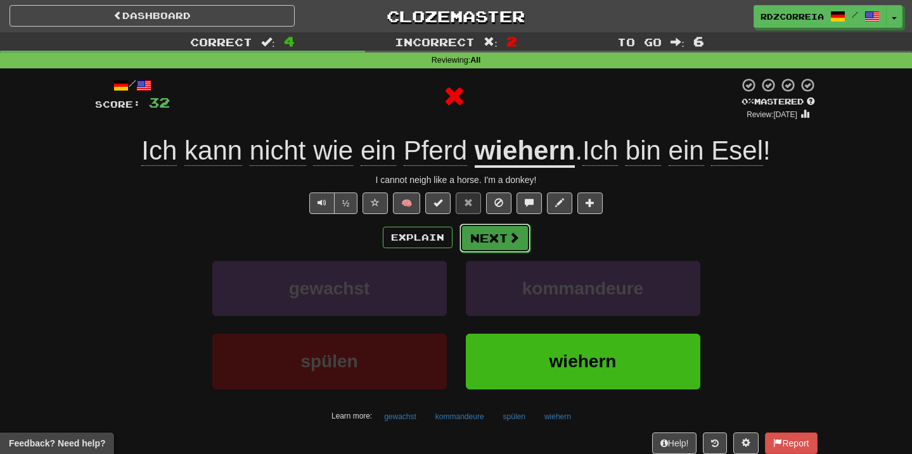
click at [470, 245] on button "Next" at bounding box center [495, 238] width 71 height 29
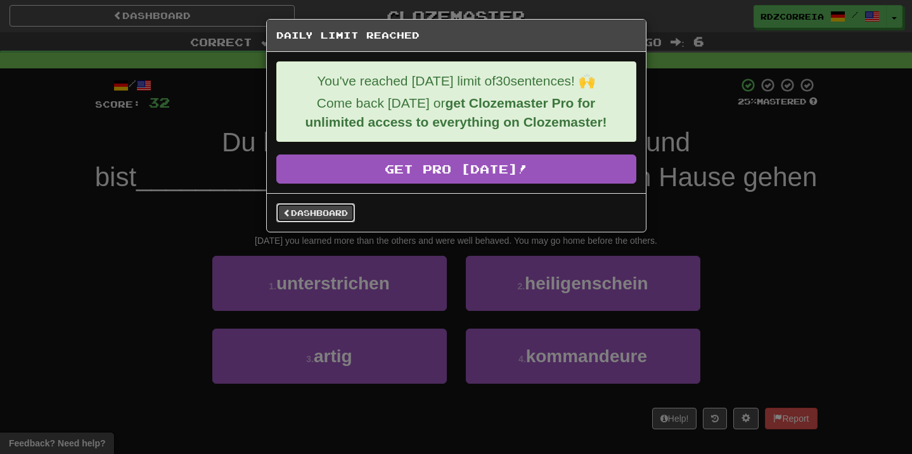
click at [338, 218] on link "Dashboard" at bounding box center [315, 212] width 79 height 19
